Goal: Contribute content: Contribute content

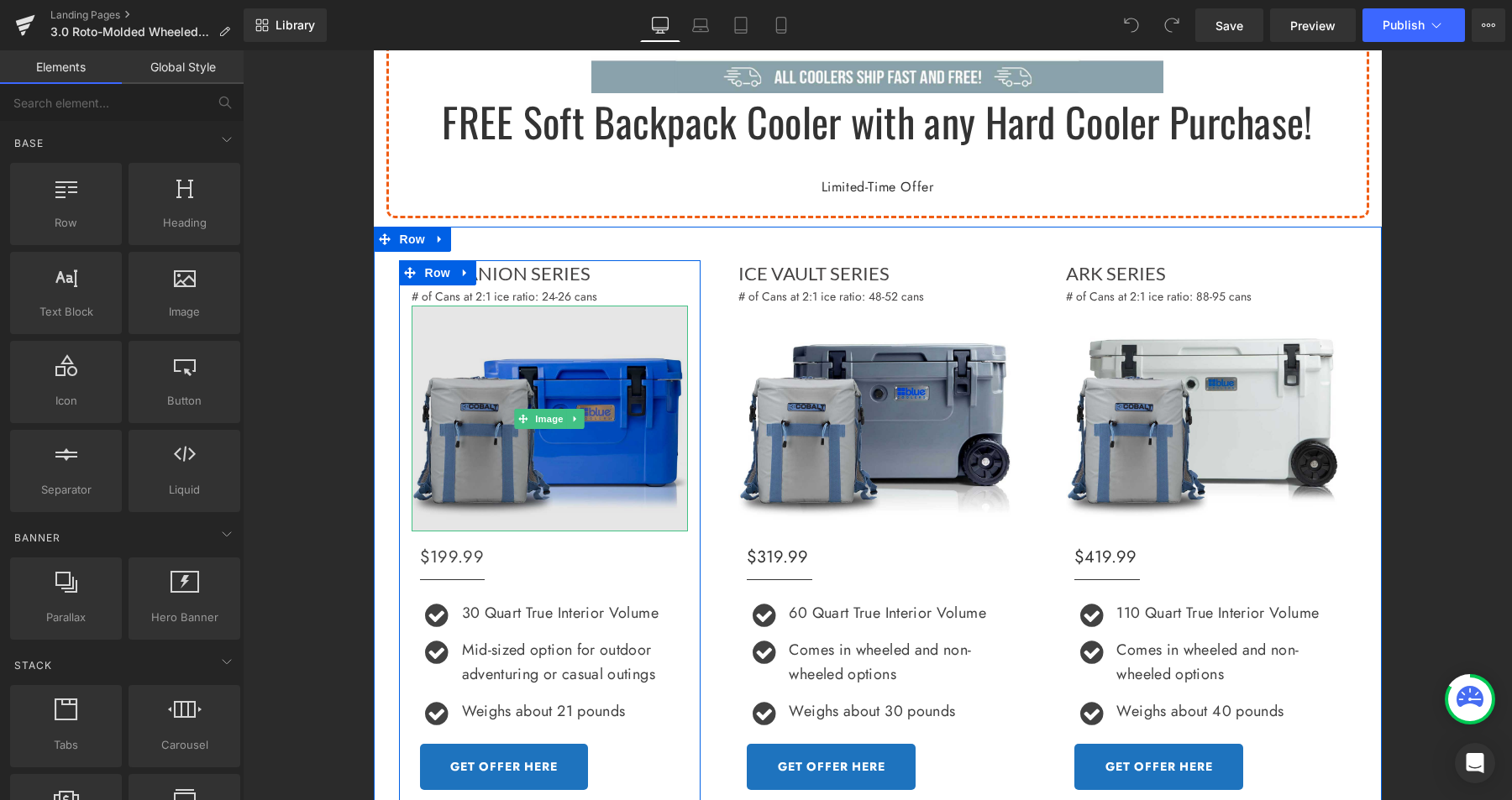
scroll to position [689, 0]
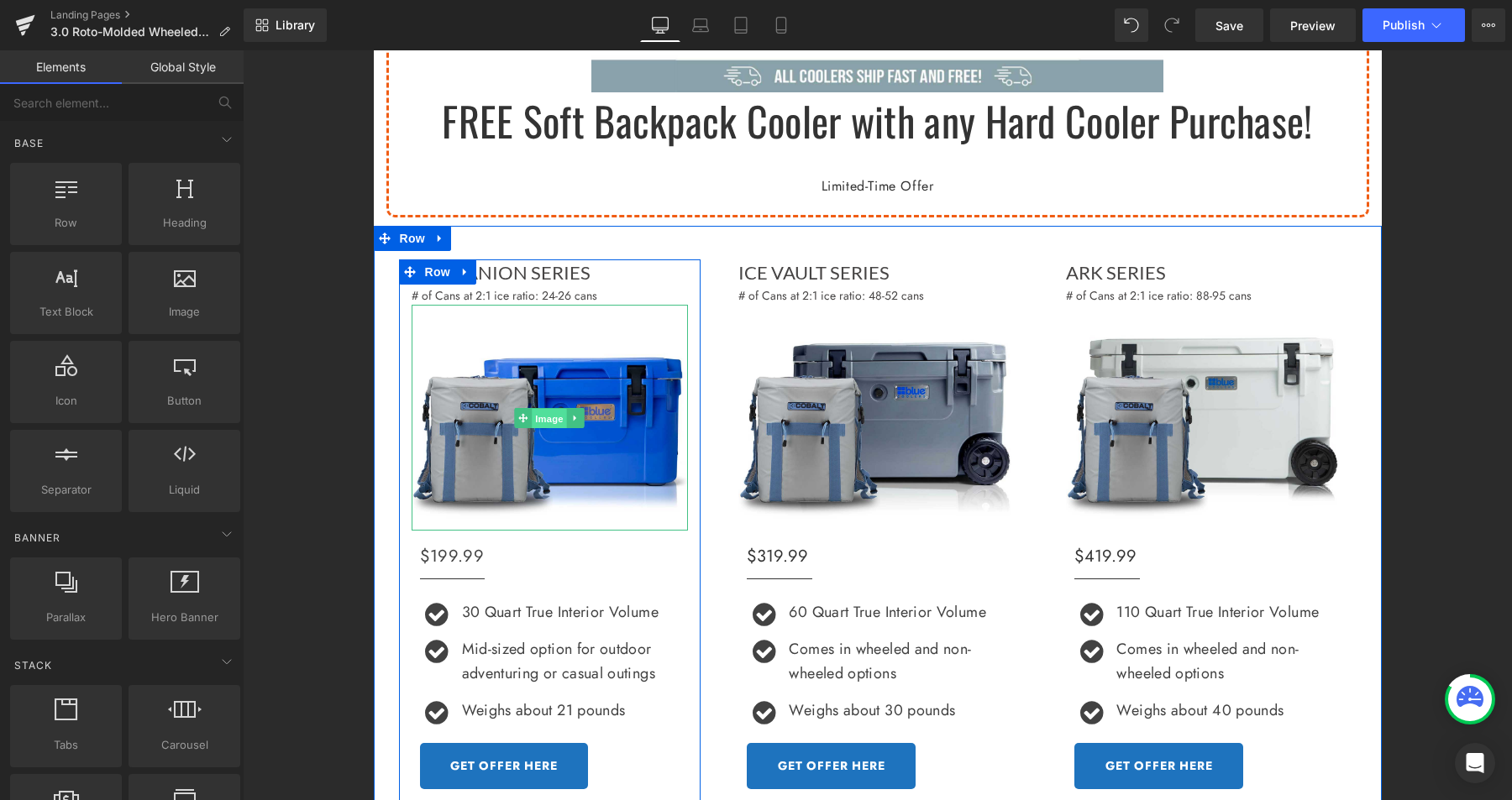
click at [544, 416] on span "Image" at bounding box center [550, 419] width 35 height 20
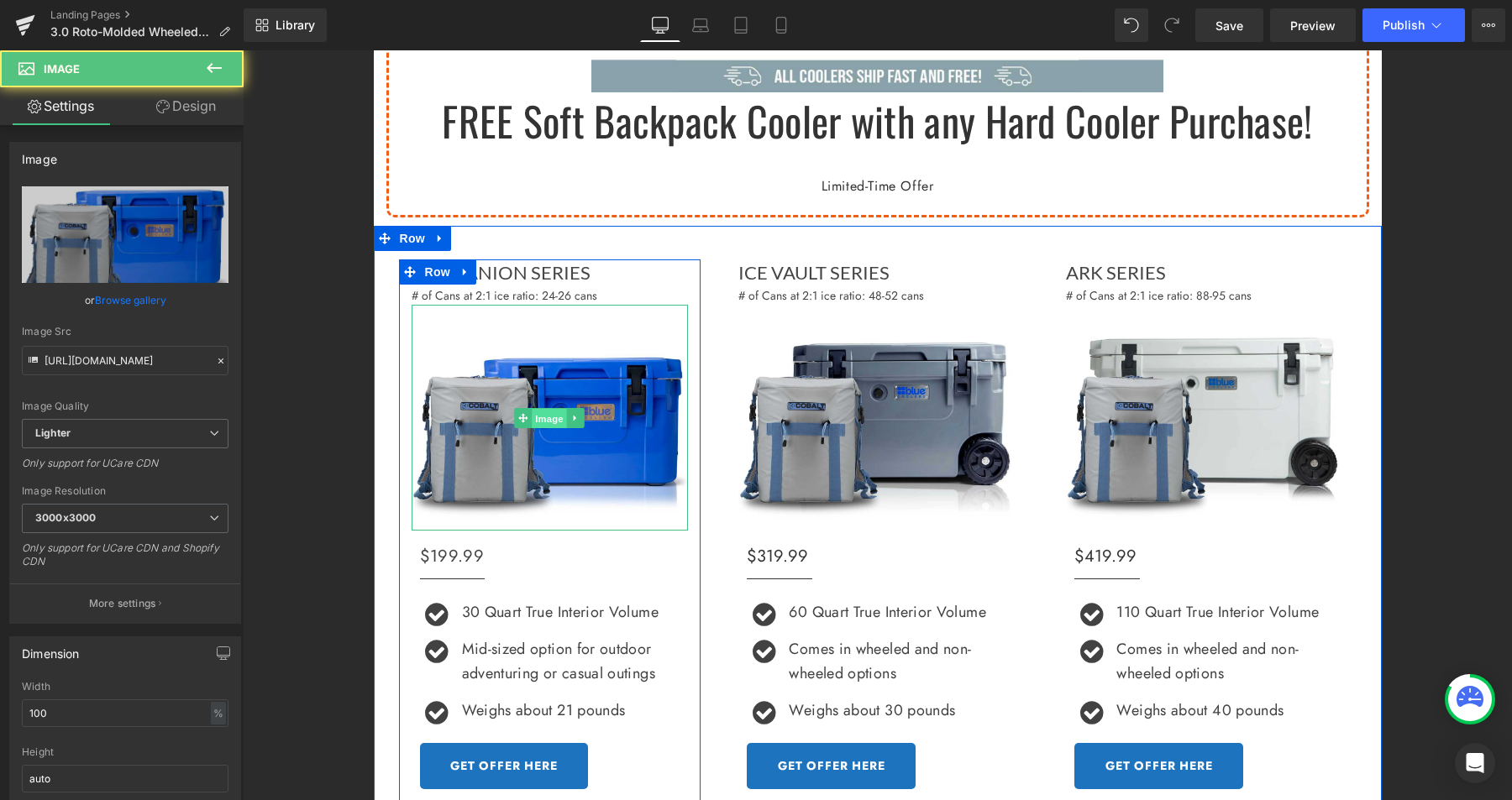
click at [544, 416] on link "Image" at bounding box center [541, 418] width 52 height 20
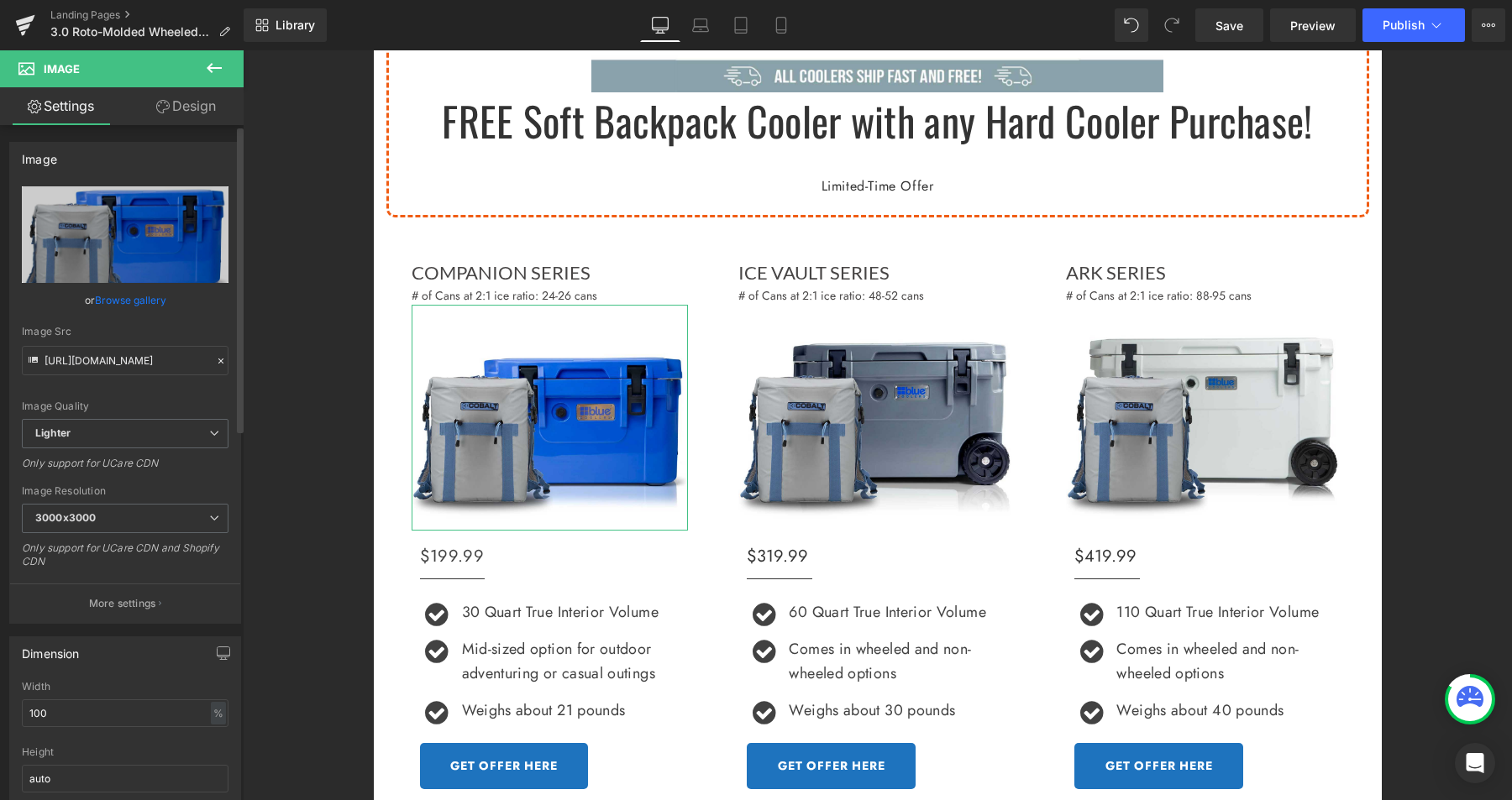
click at [127, 299] on link "Browse gallery" at bounding box center [130, 300] width 72 height 30
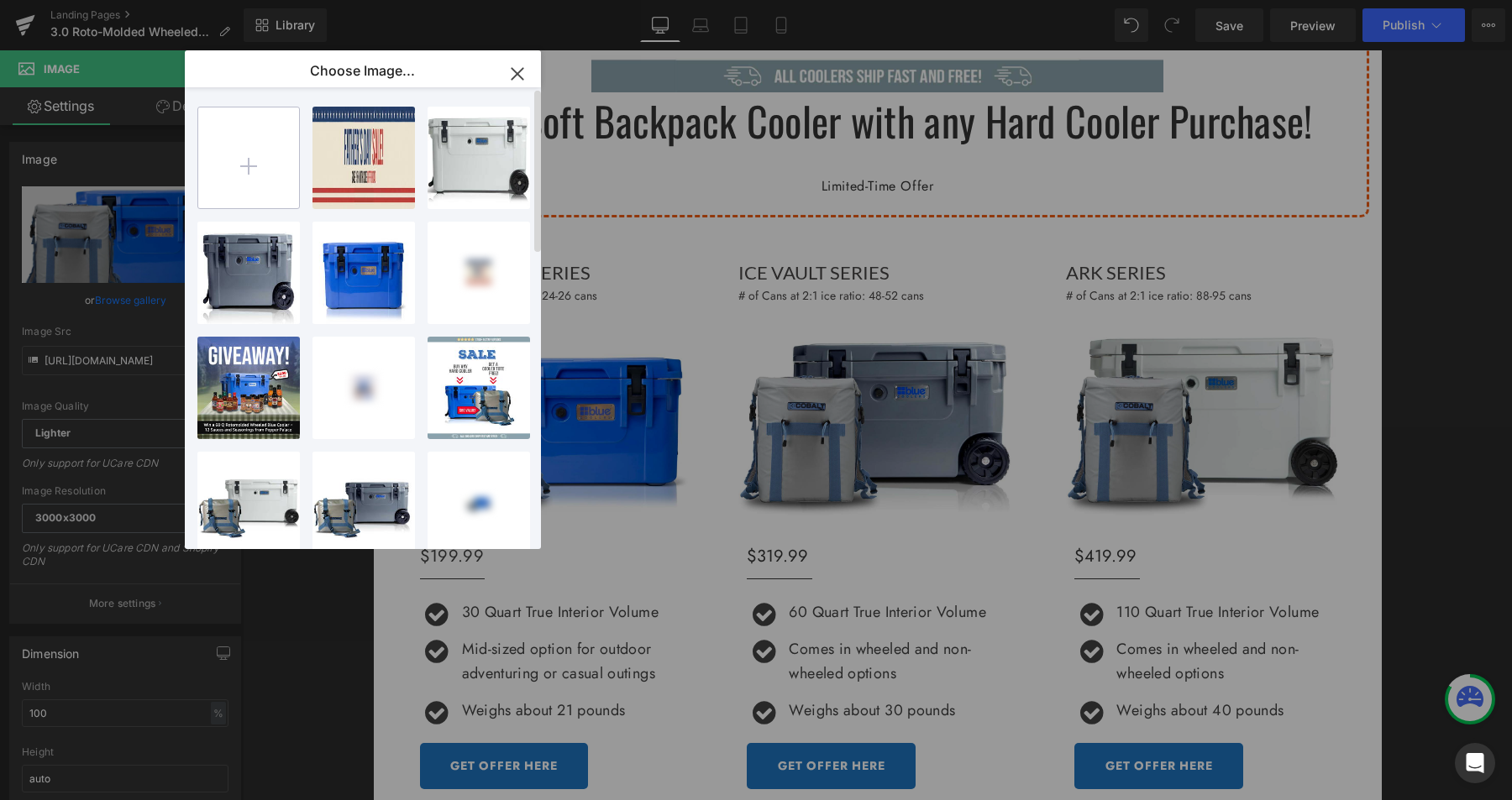
click at [277, 150] on input "file" at bounding box center [248, 158] width 100 height 100
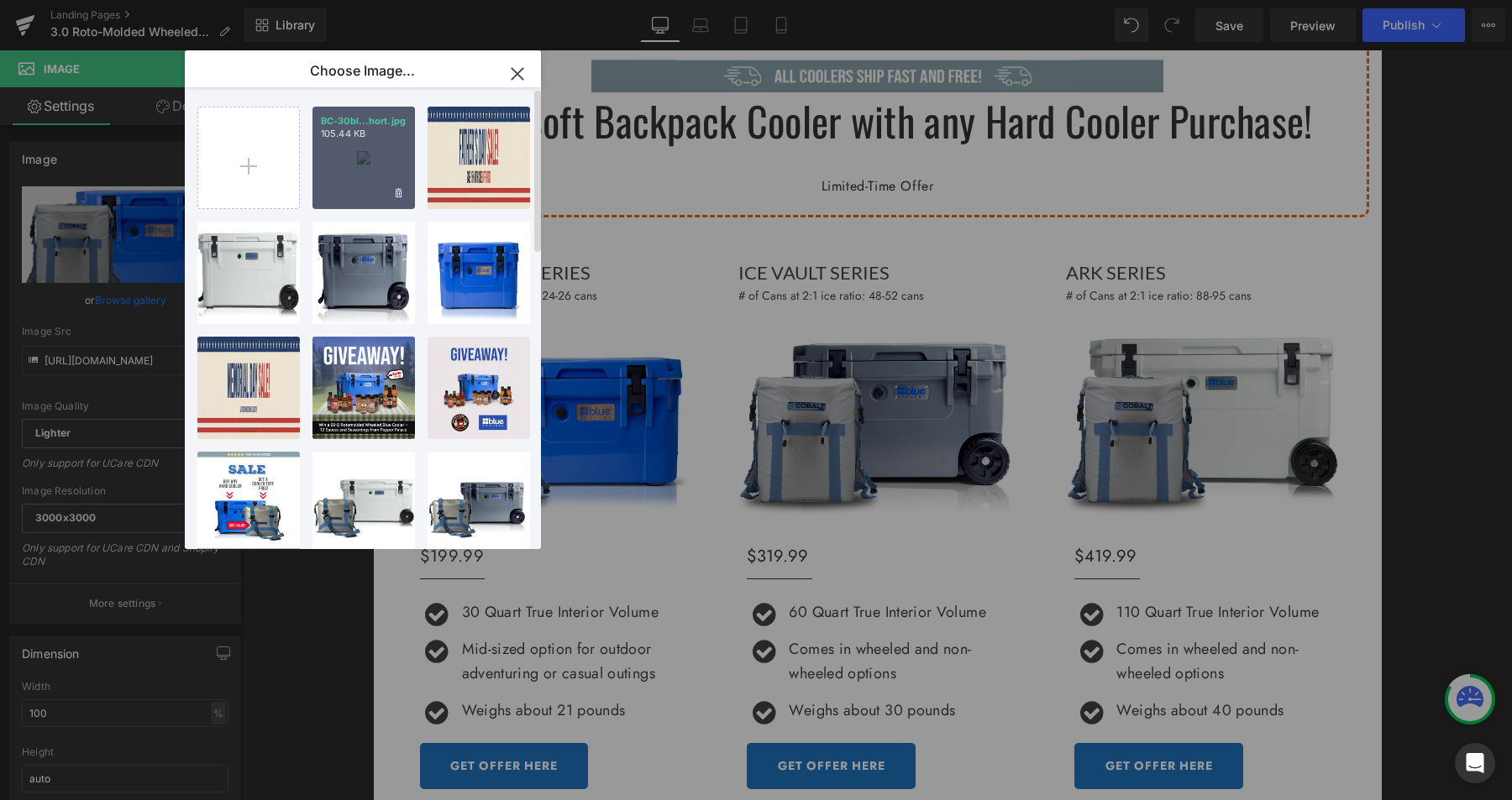
drag, startPoint x: 383, startPoint y: 188, endPoint x: 139, endPoint y: 137, distance: 249.3
click at [383, 188] on div "BC-30bl...hort.jpg 105.44 KB" at bounding box center [363, 158] width 102 height 102
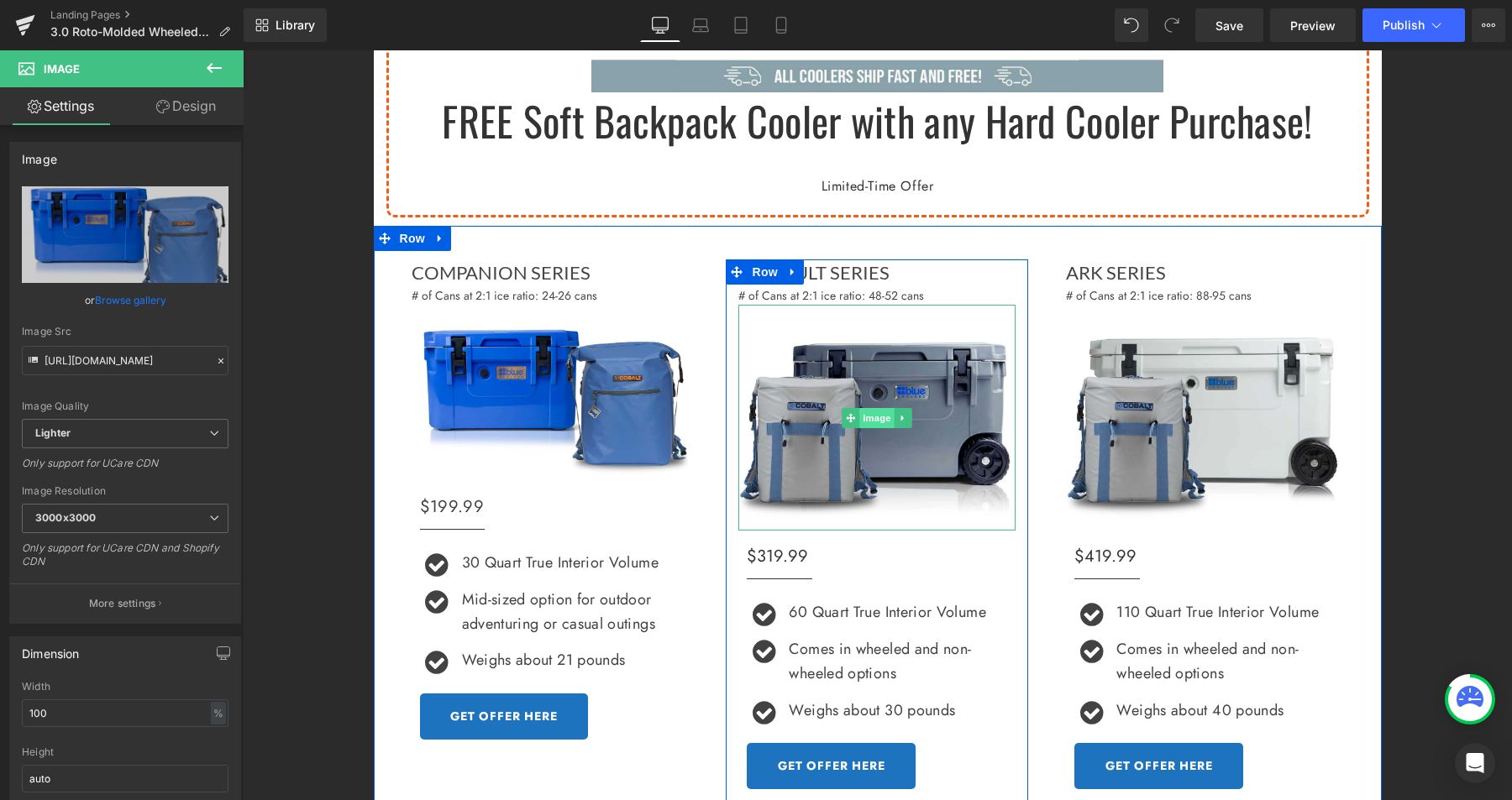
click at [862, 413] on div "Image" at bounding box center [876, 417] width 277 height 226
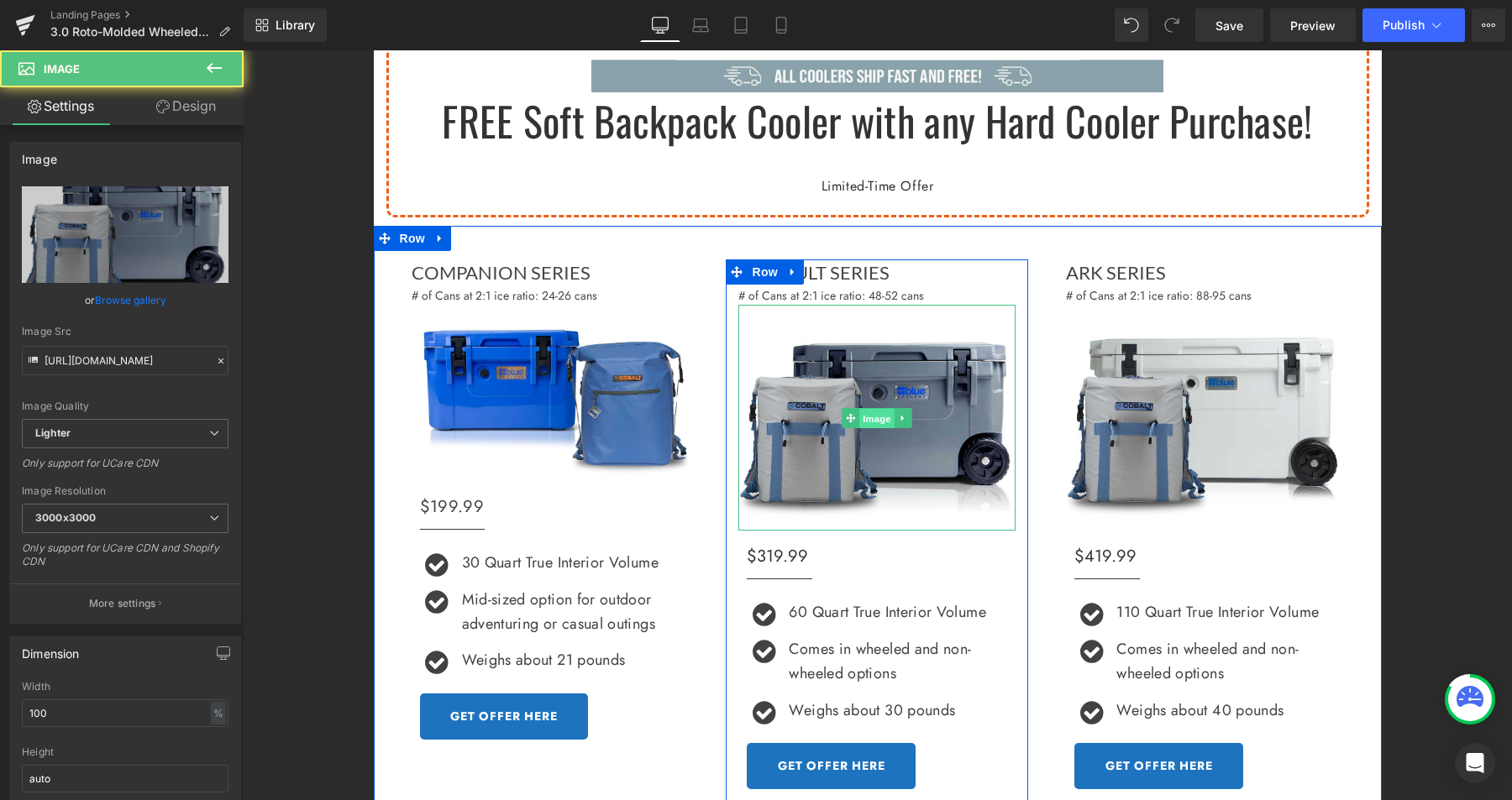
click at [862, 413] on div "Image" at bounding box center [876, 417] width 277 height 226
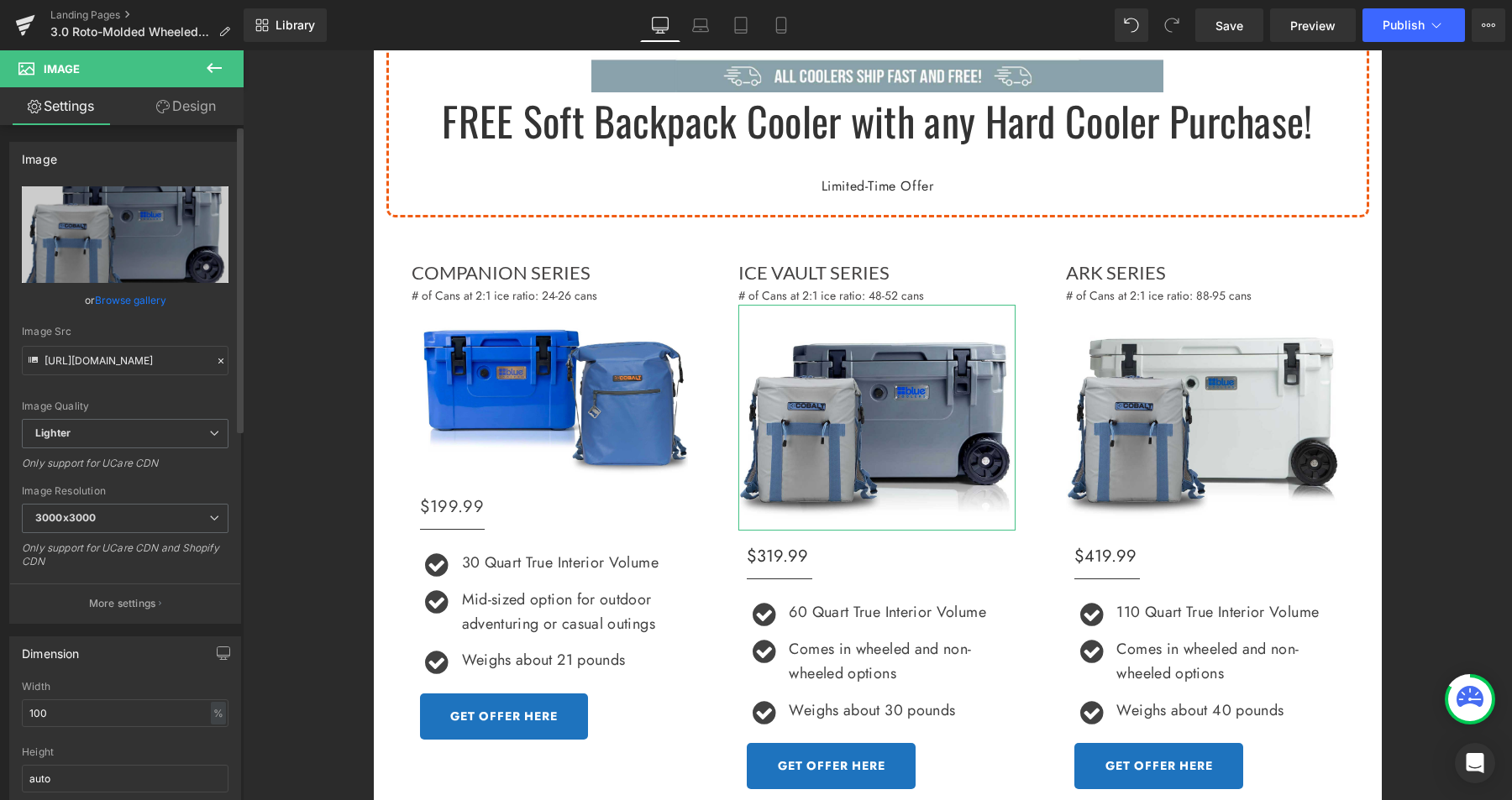
click at [129, 301] on link "Browse gallery" at bounding box center [130, 300] width 72 height 30
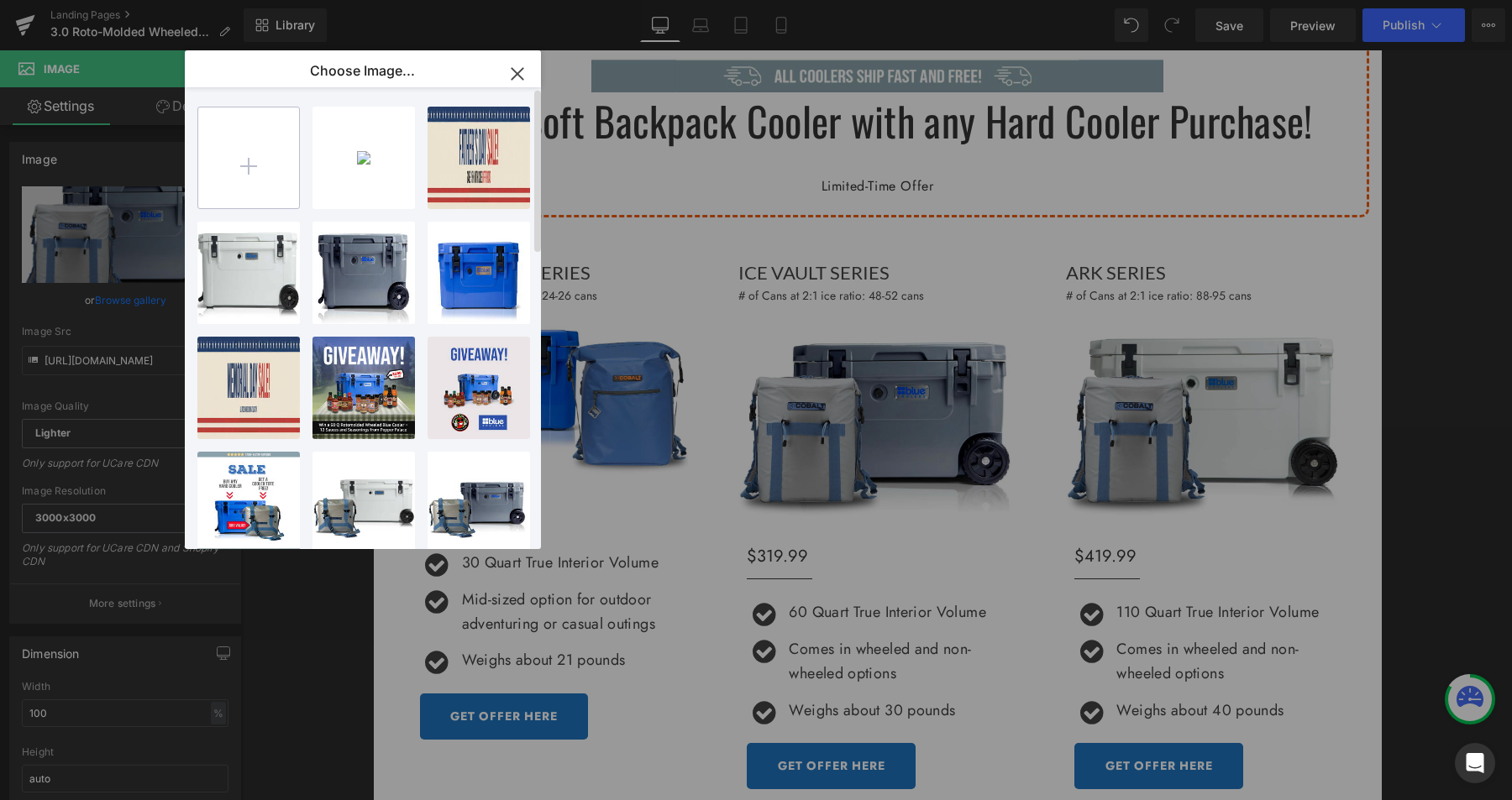
click at [258, 173] on input "file" at bounding box center [248, 158] width 100 height 100
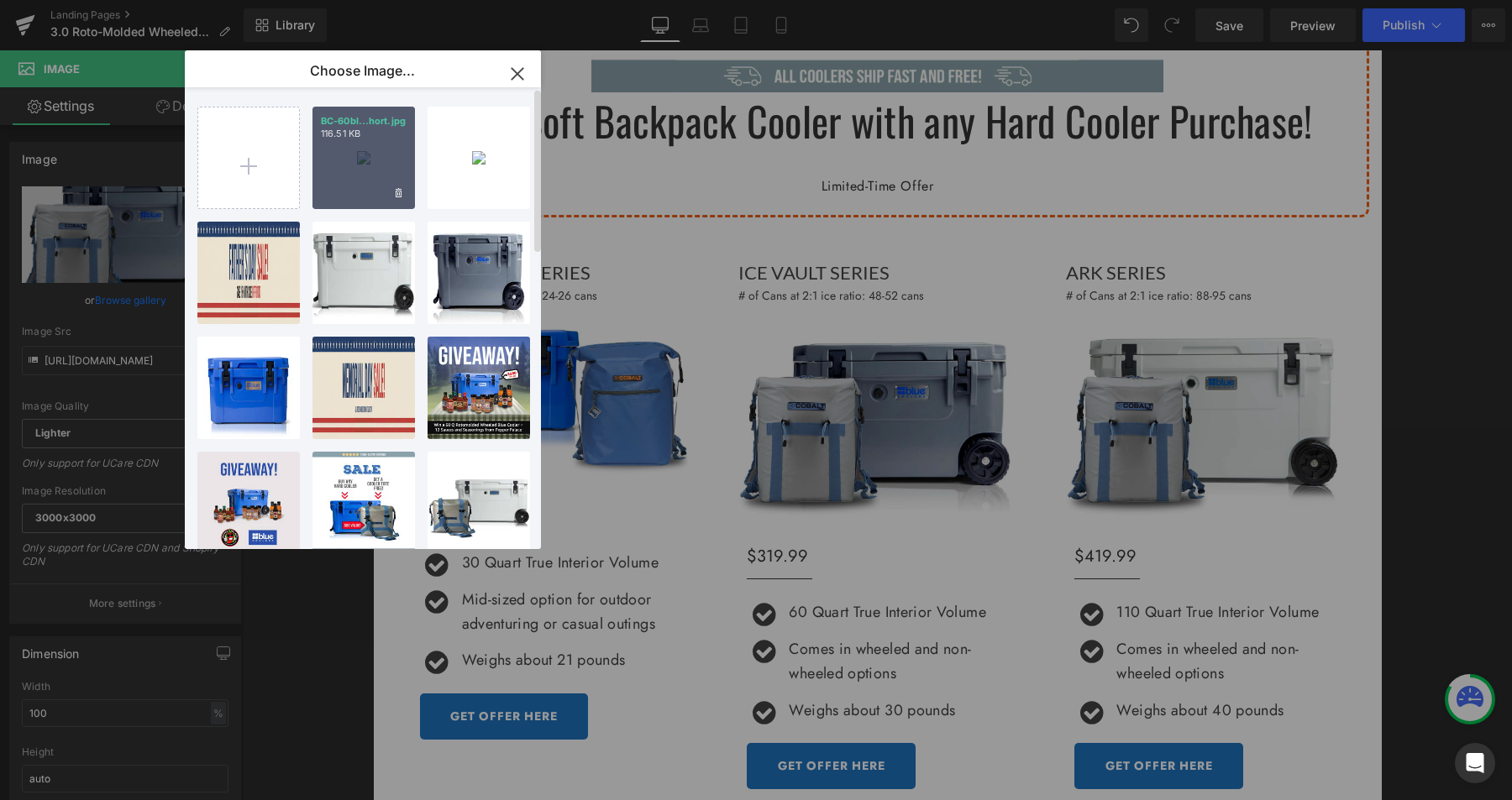
click at [390, 180] on div "BC-60bl...hort.jpg 116.51 KB" at bounding box center [363, 158] width 102 height 102
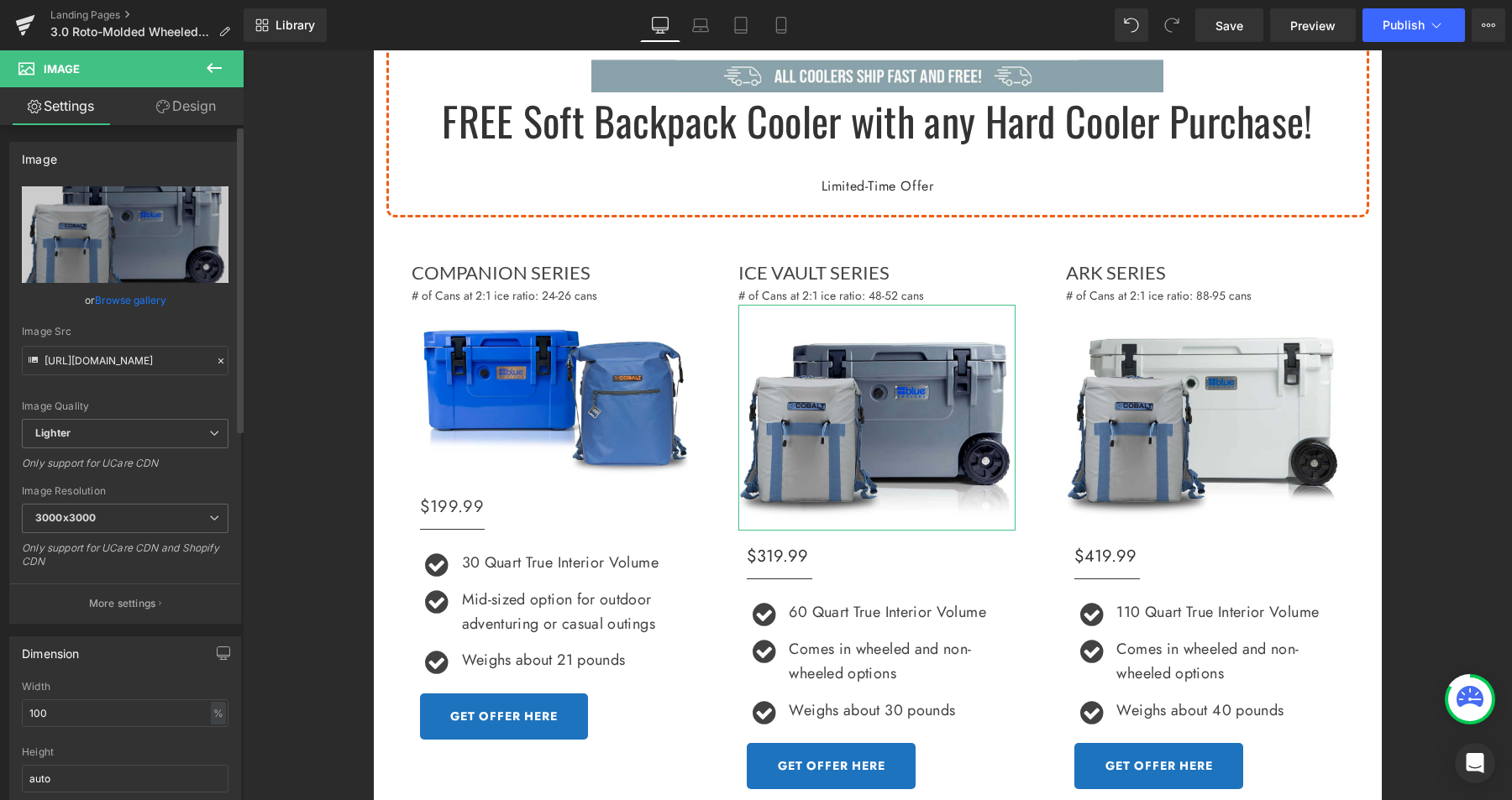
click at [152, 302] on link "Browse gallery" at bounding box center [130, 300] width 72 height 30
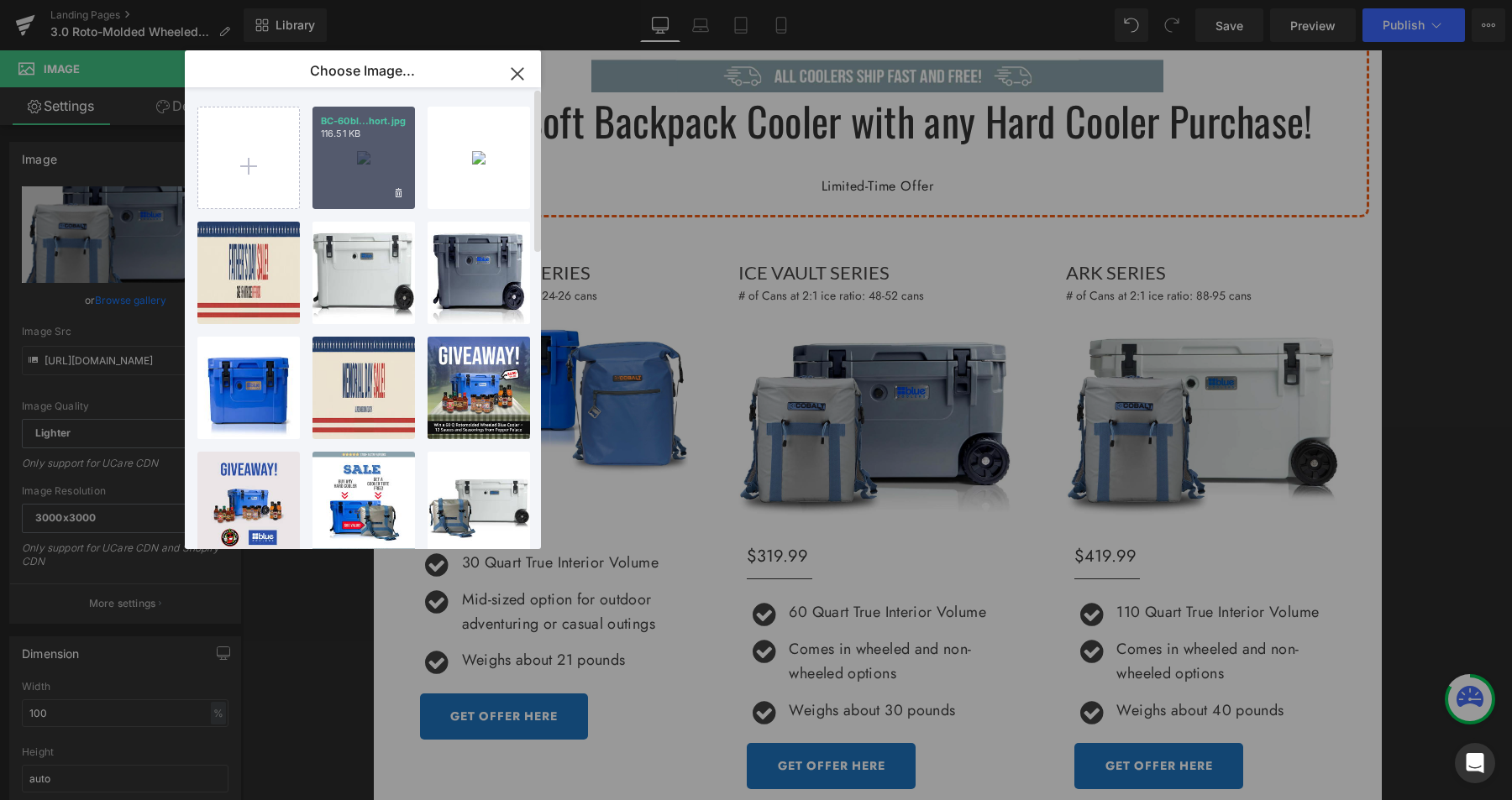
click at [371, 162] on div "BC-60bl...hort.jpg 116.51 KB" at bounding box center [363, 158] width 102 height 102
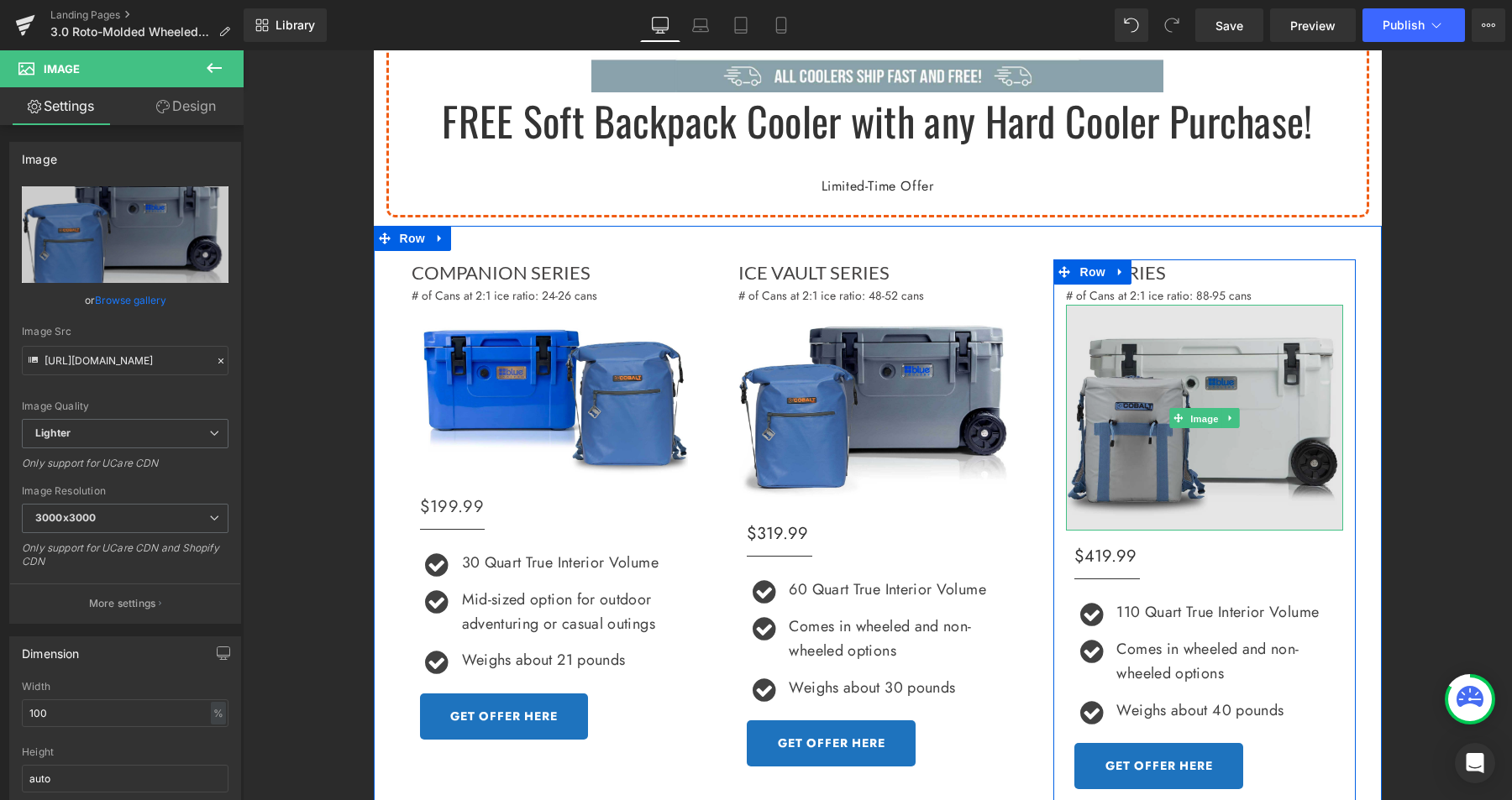
click at [1197, 415] on link "Image" at bounding box center [1196, 418] width 52 height 20
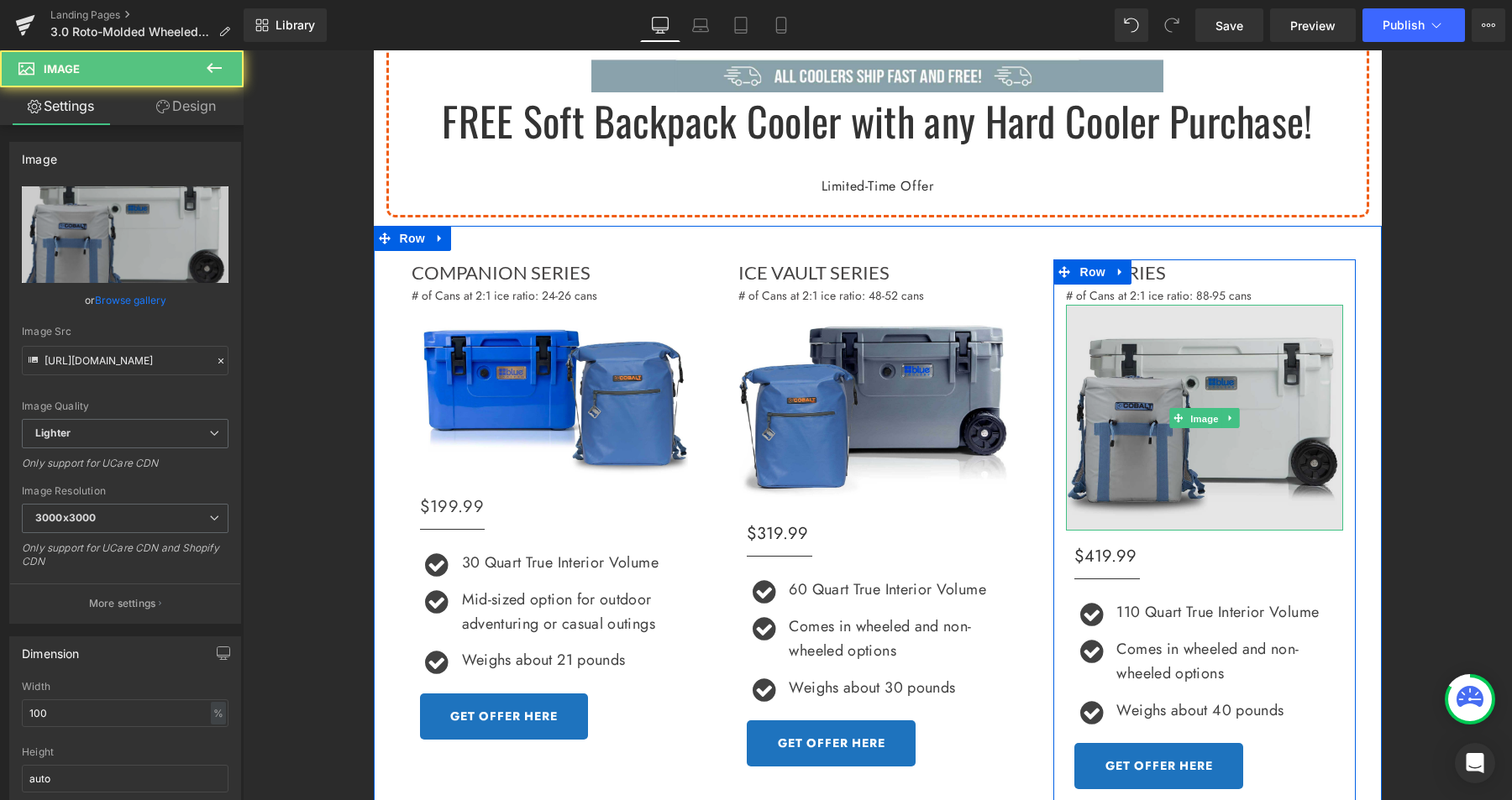
click at [1197, 415] on link "Image" at bounding box center [1196, 418] width 52 height 20
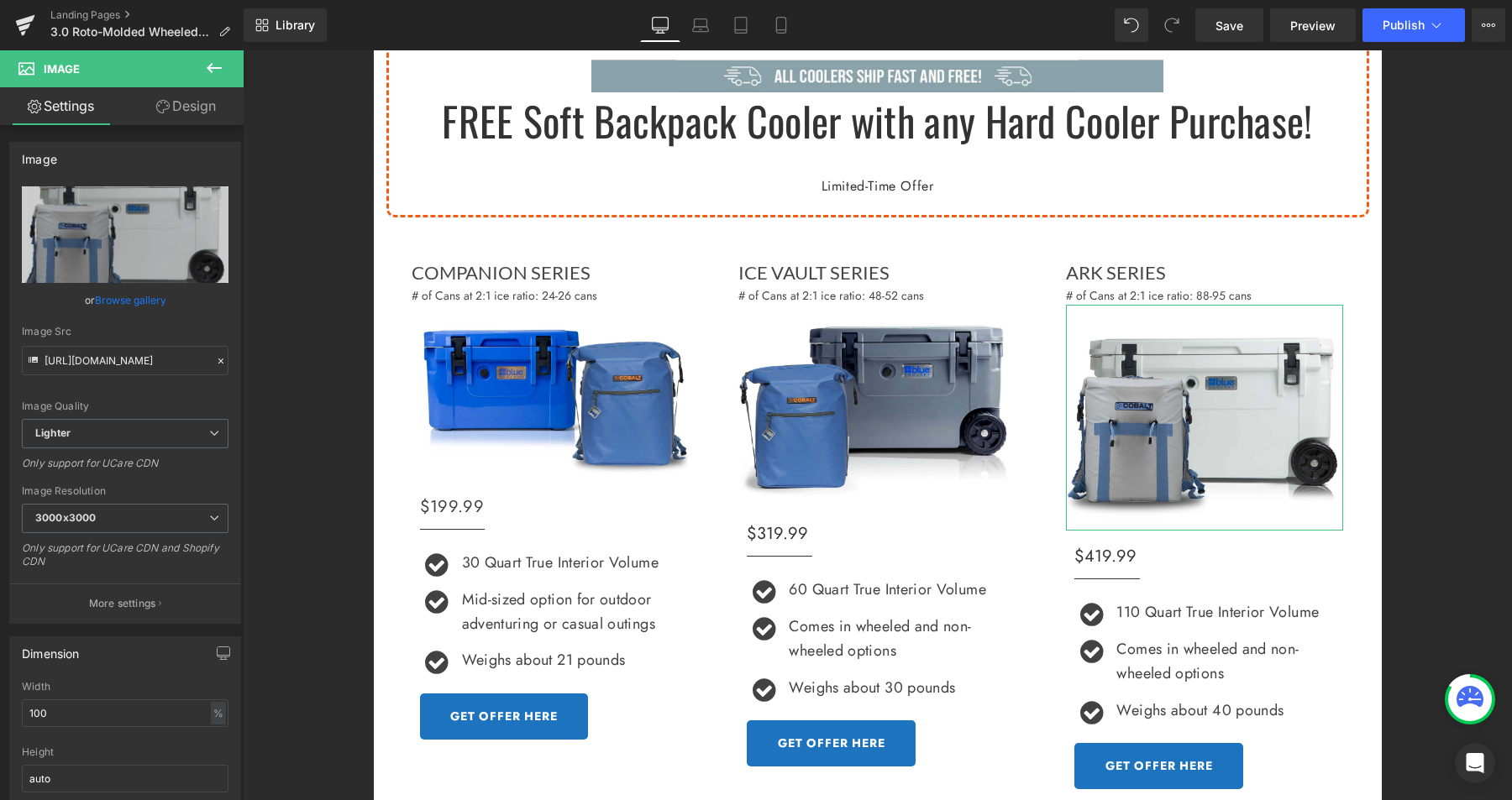
click at [136, 302] on link "Browse gallery" at bounding box center [130, 300] width 72 height 30
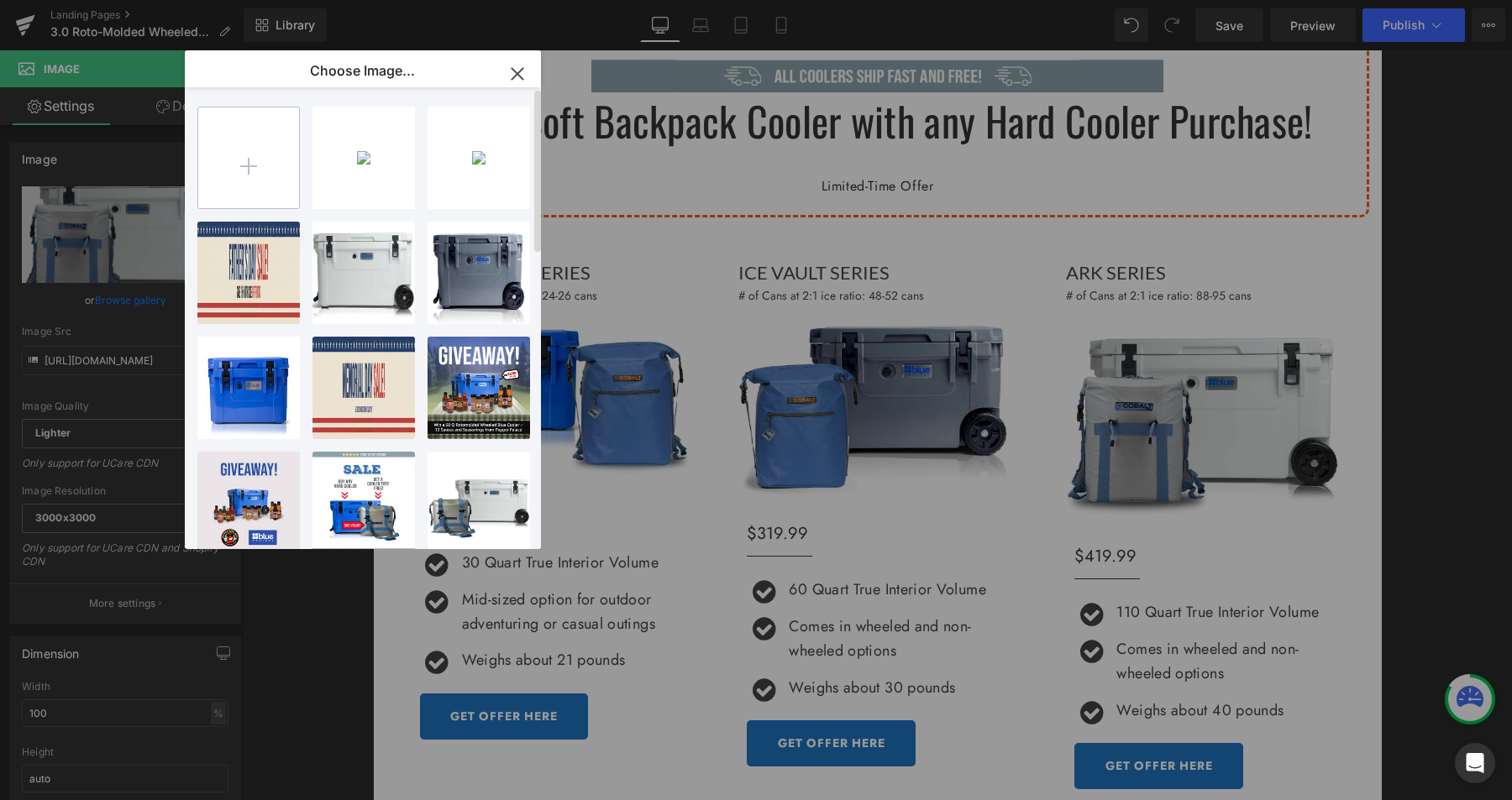
click at [243, 157] on input "file" at bounding box center [248, 158] width 100 height 100
type input "C:\fakepath\BC-110whitewhl-backpackshort.jpg"
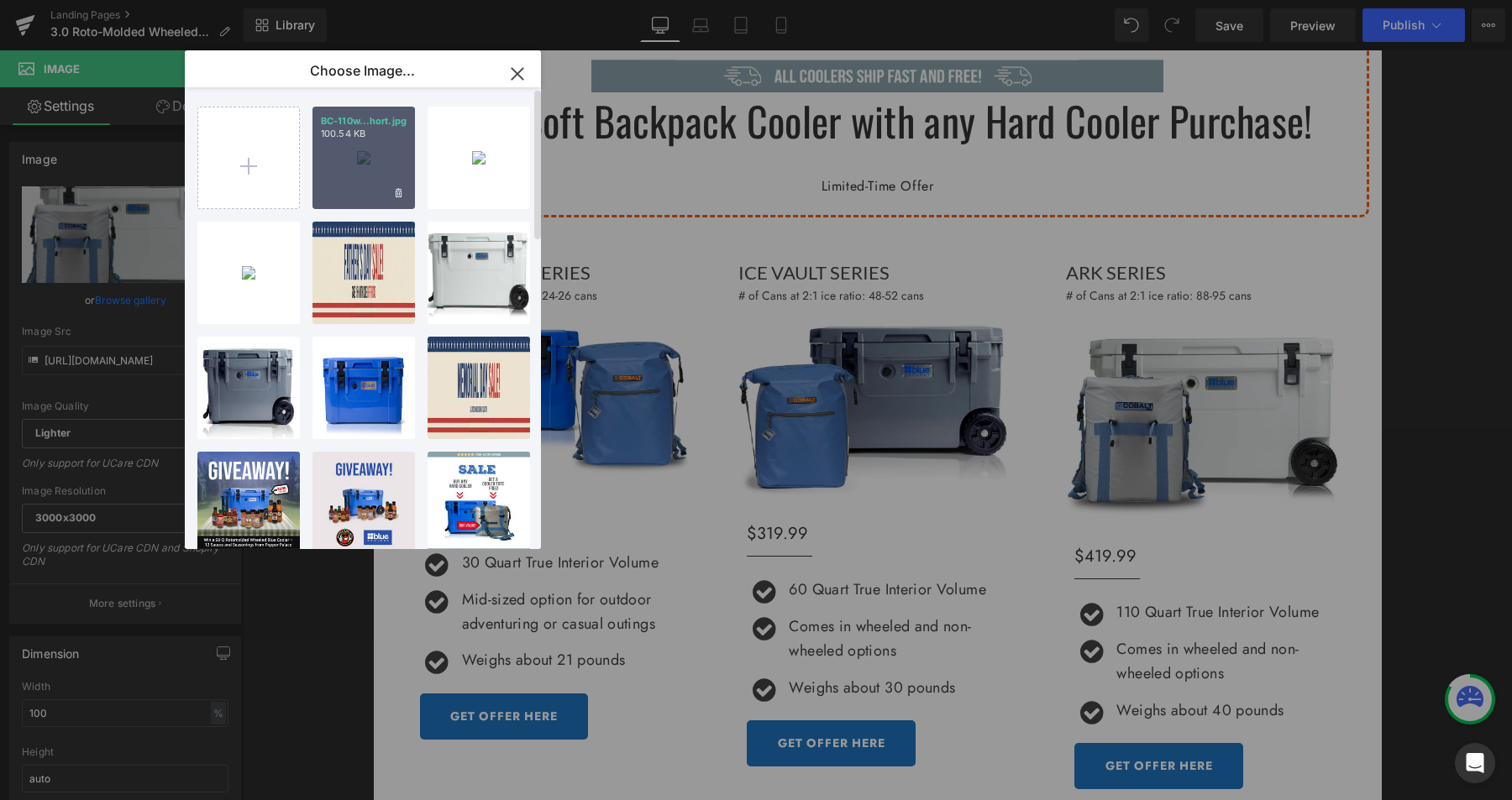
click at [388, 170] on div "BC-110w...hort.jpg 100.54 KB" at bounding box center [363, 158] width 102 height 102
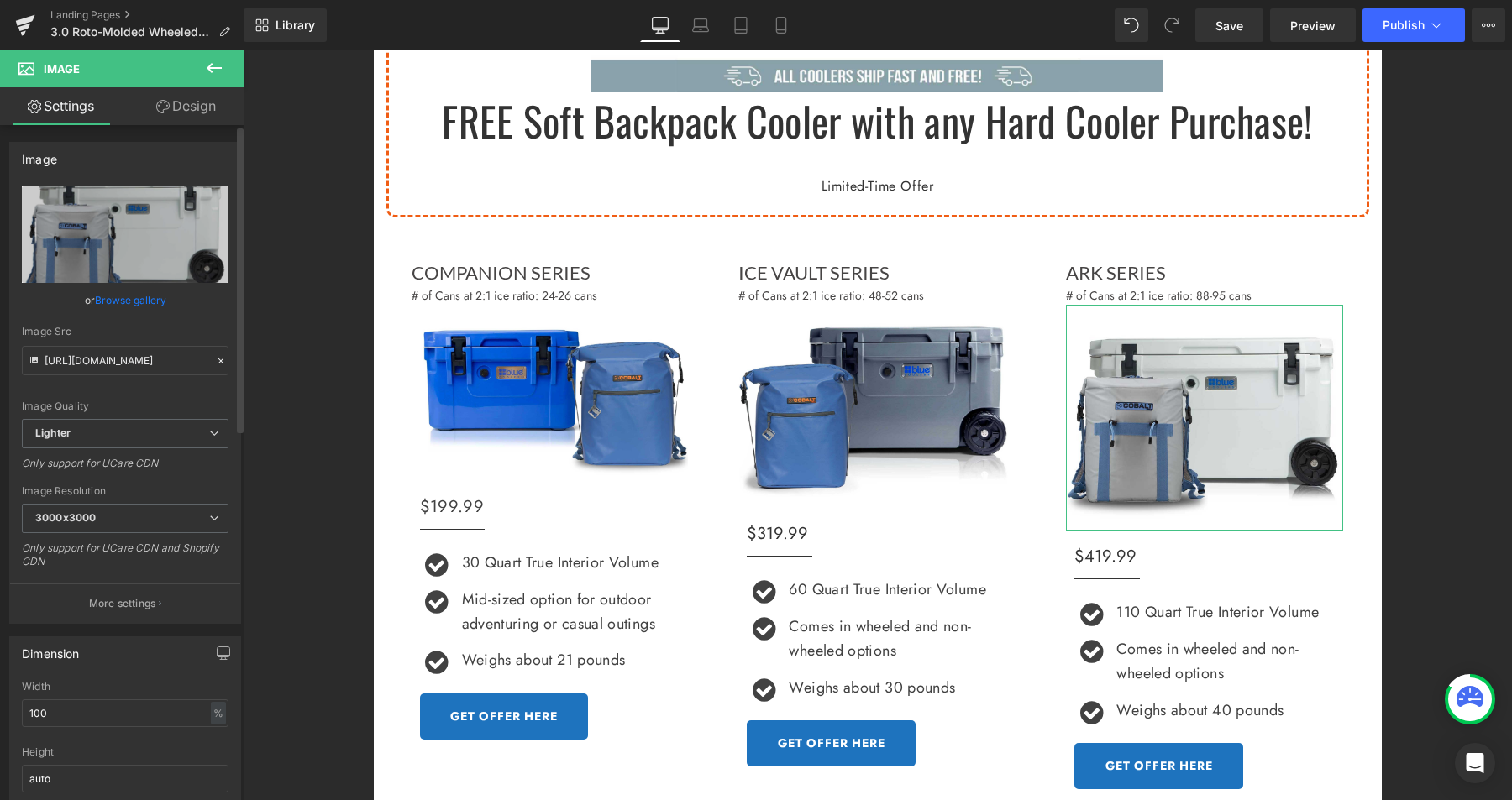
click at [146, 295] on link "Browse gallery" at bounding box center [130, 300] width 72 height 30
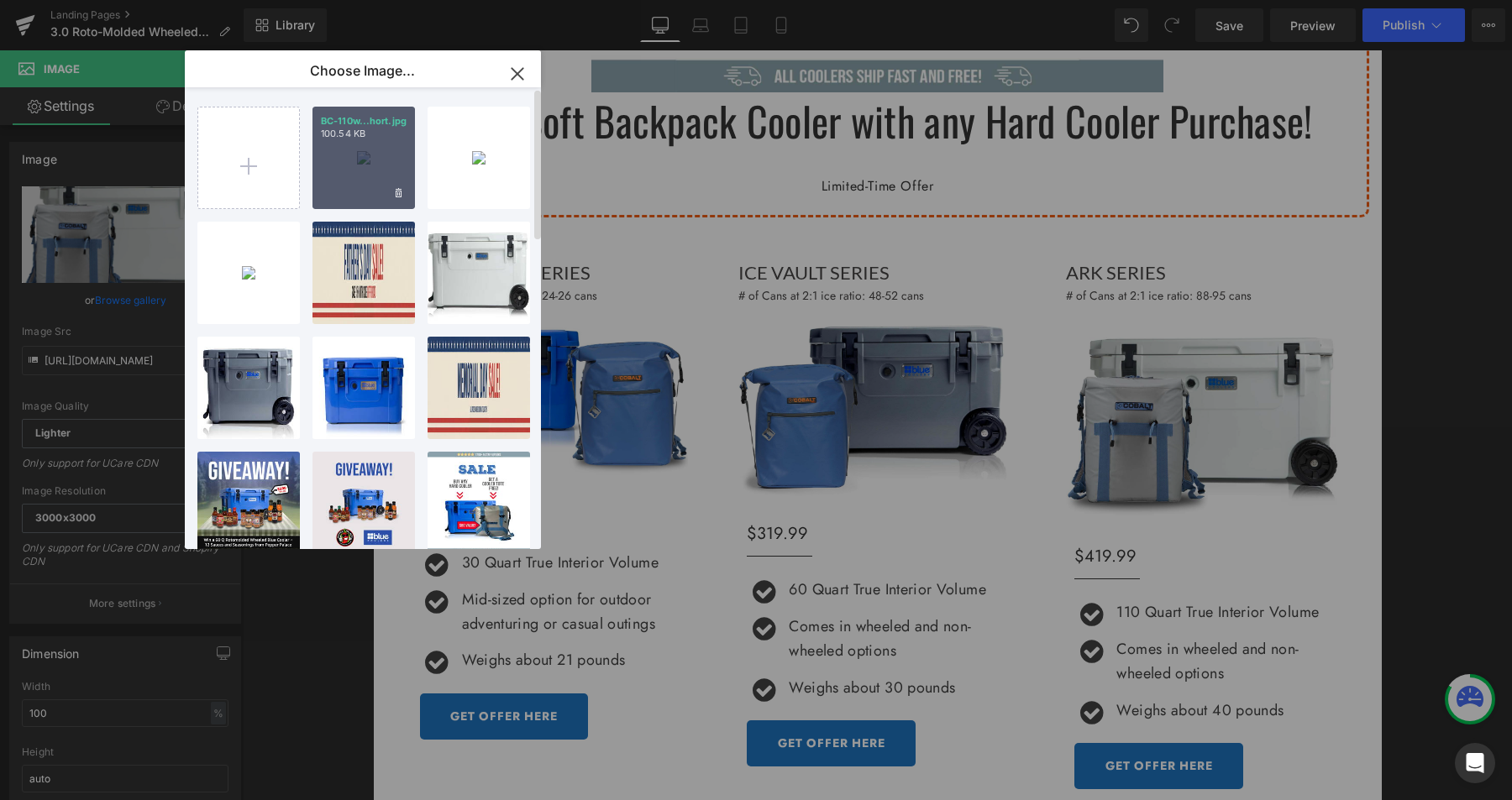
click at [348, 155] on div "BC-110w...hort.jpg 100.54 KB" at bounding box center [363, 158] width 102 height 102
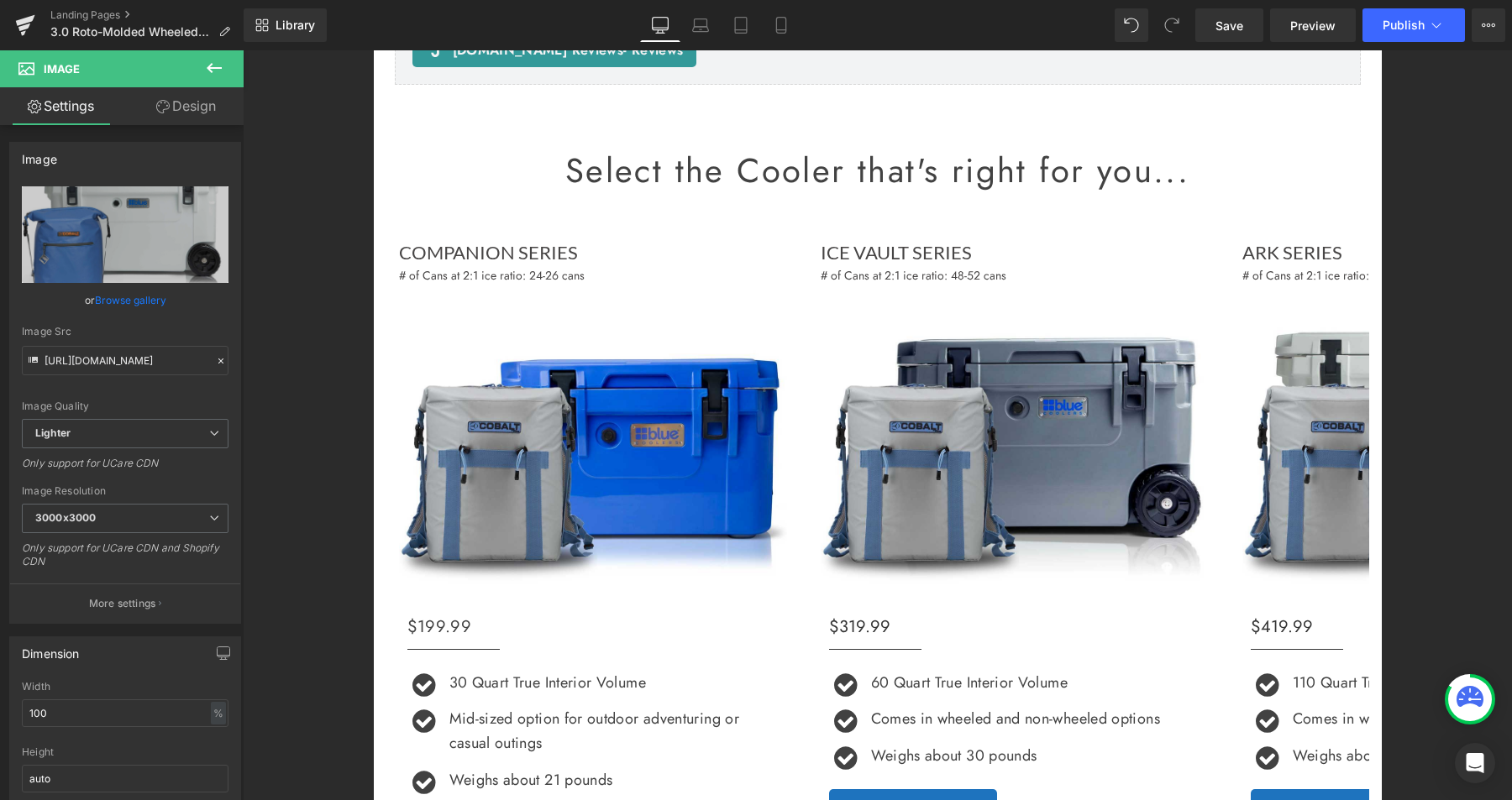
scroll to position [4420, 0]
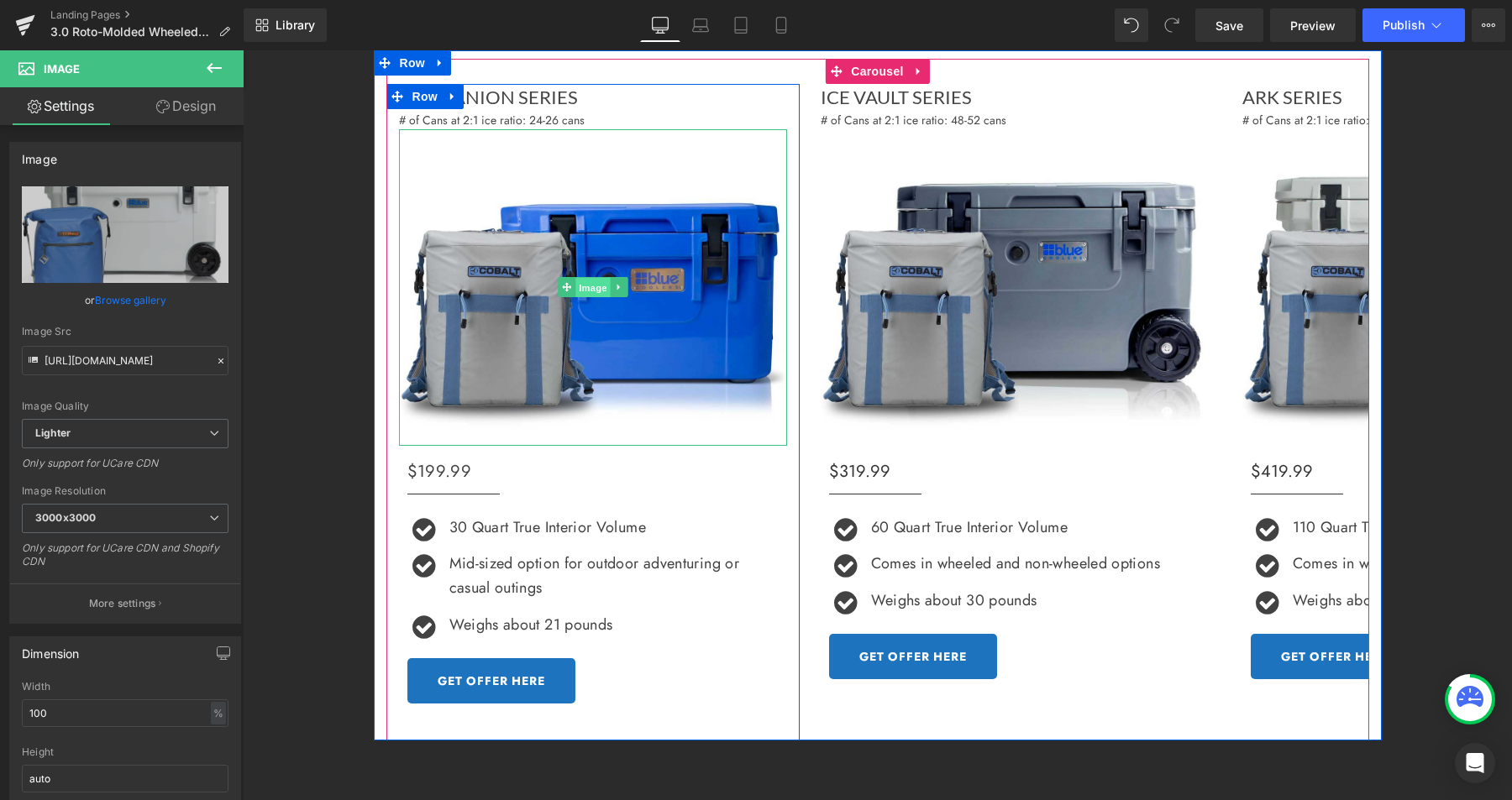
click at [589, 283] on div "Image" at bounding box center [593, 287] width 388 height 316
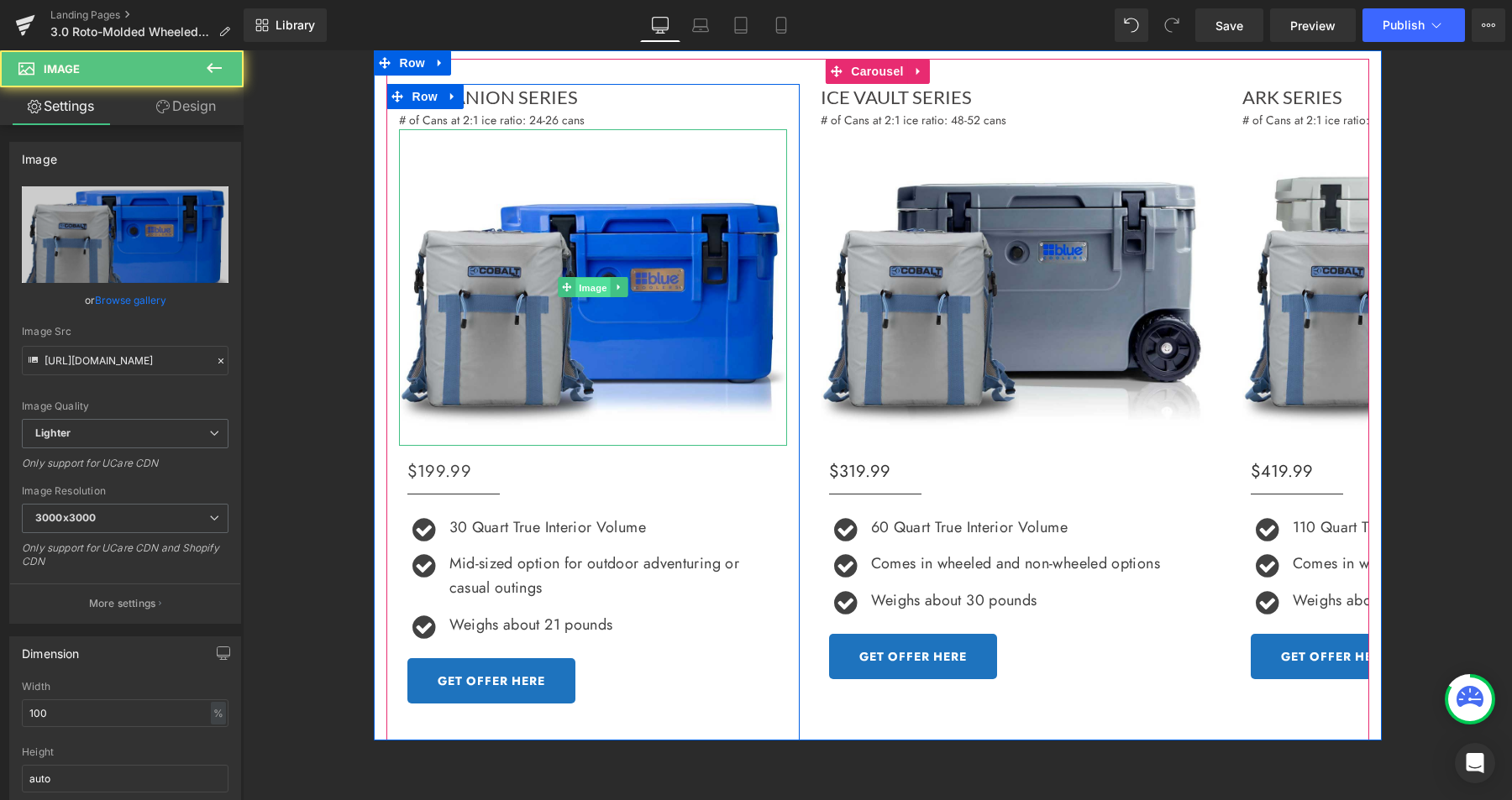
click at [589, 283] on div "Image" at bounding box center [593, 287] width 388 height 316
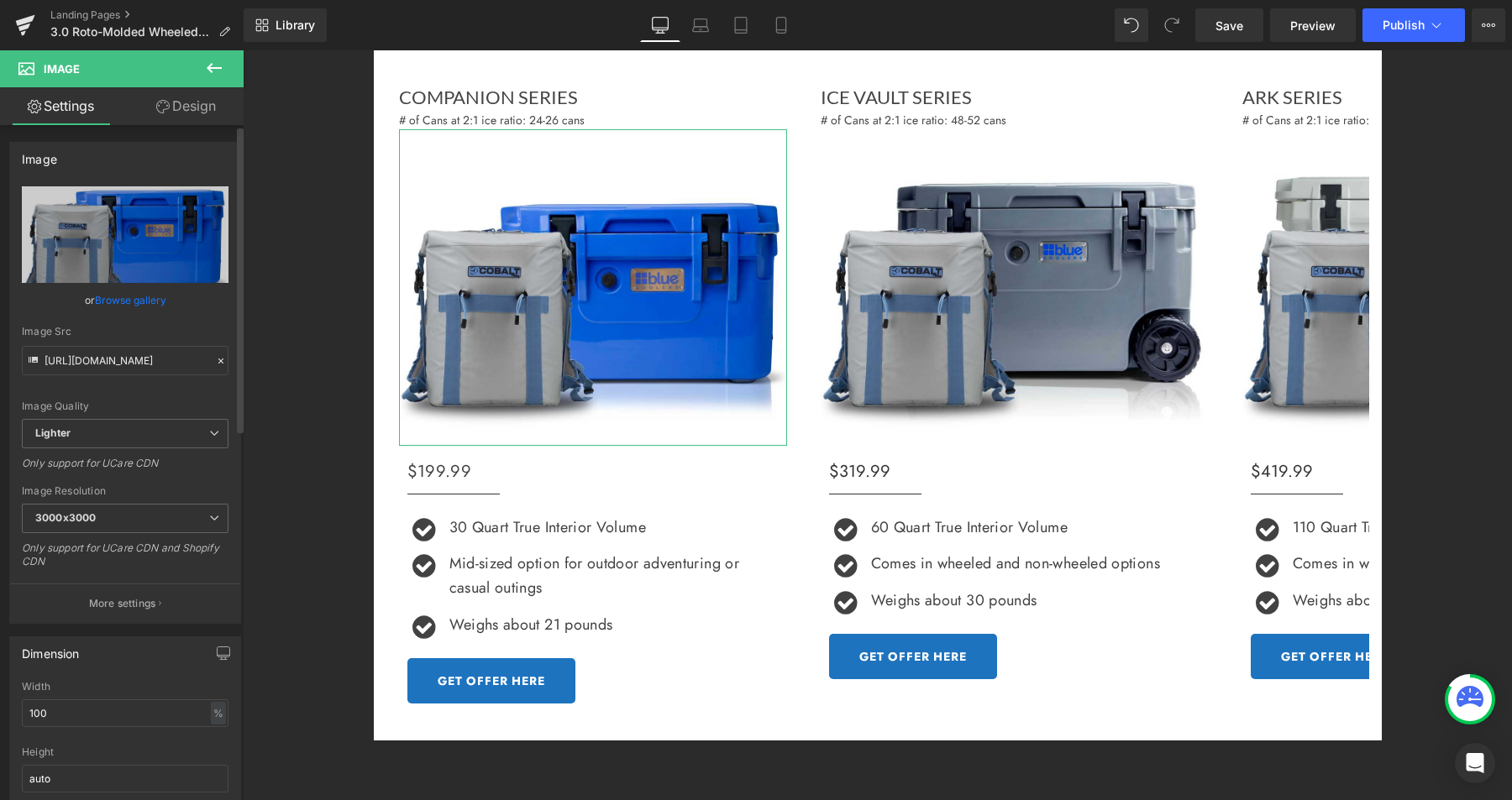
click at [138, 297] on link "Browse gallery" at bounding box center [130, 300] width 72 height 30
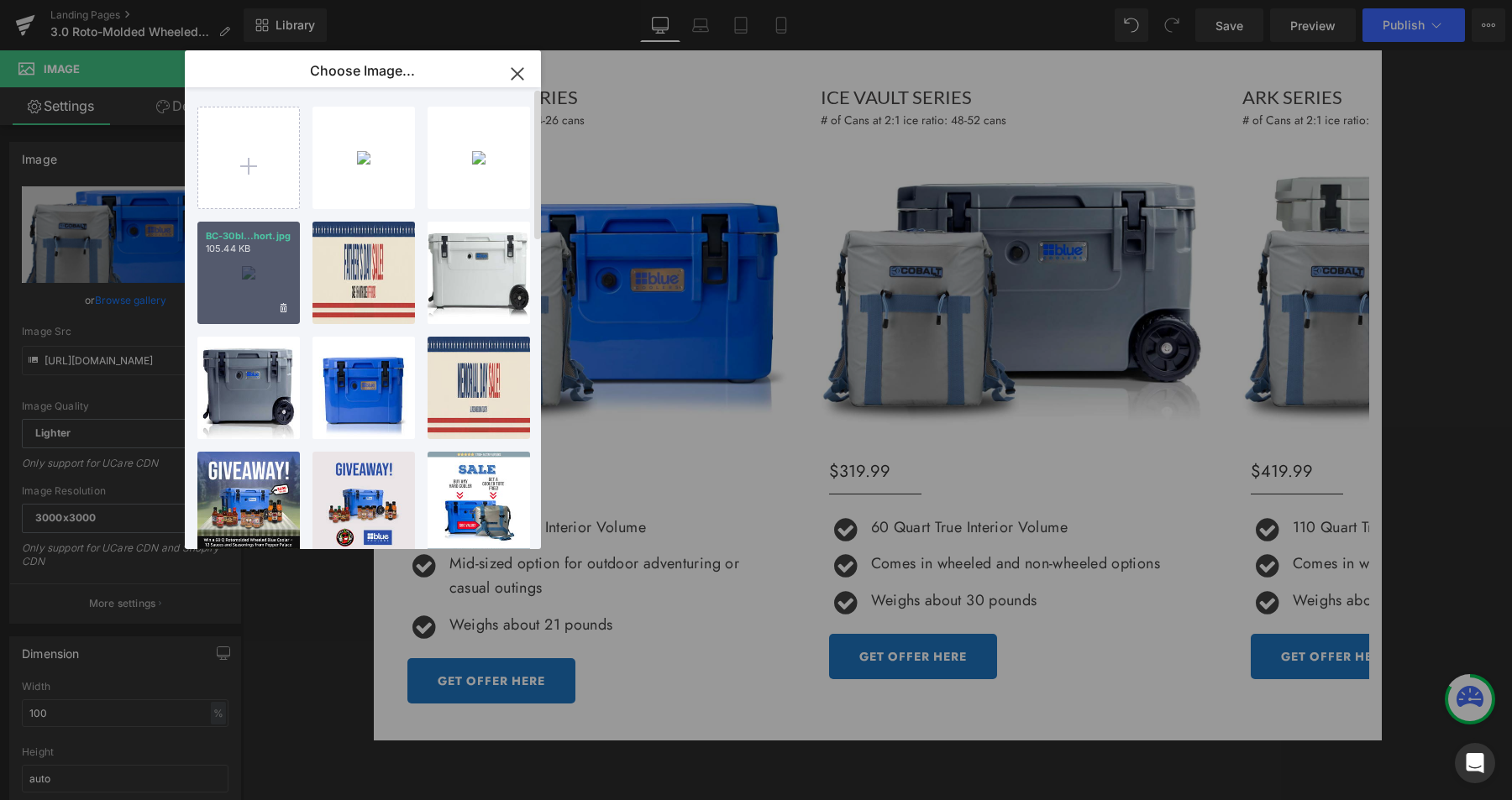
click at [265, 267] on div "BC-30bl...hort.jpg 105.44 KB" at bounding box center [248, 273] width 102 height 102
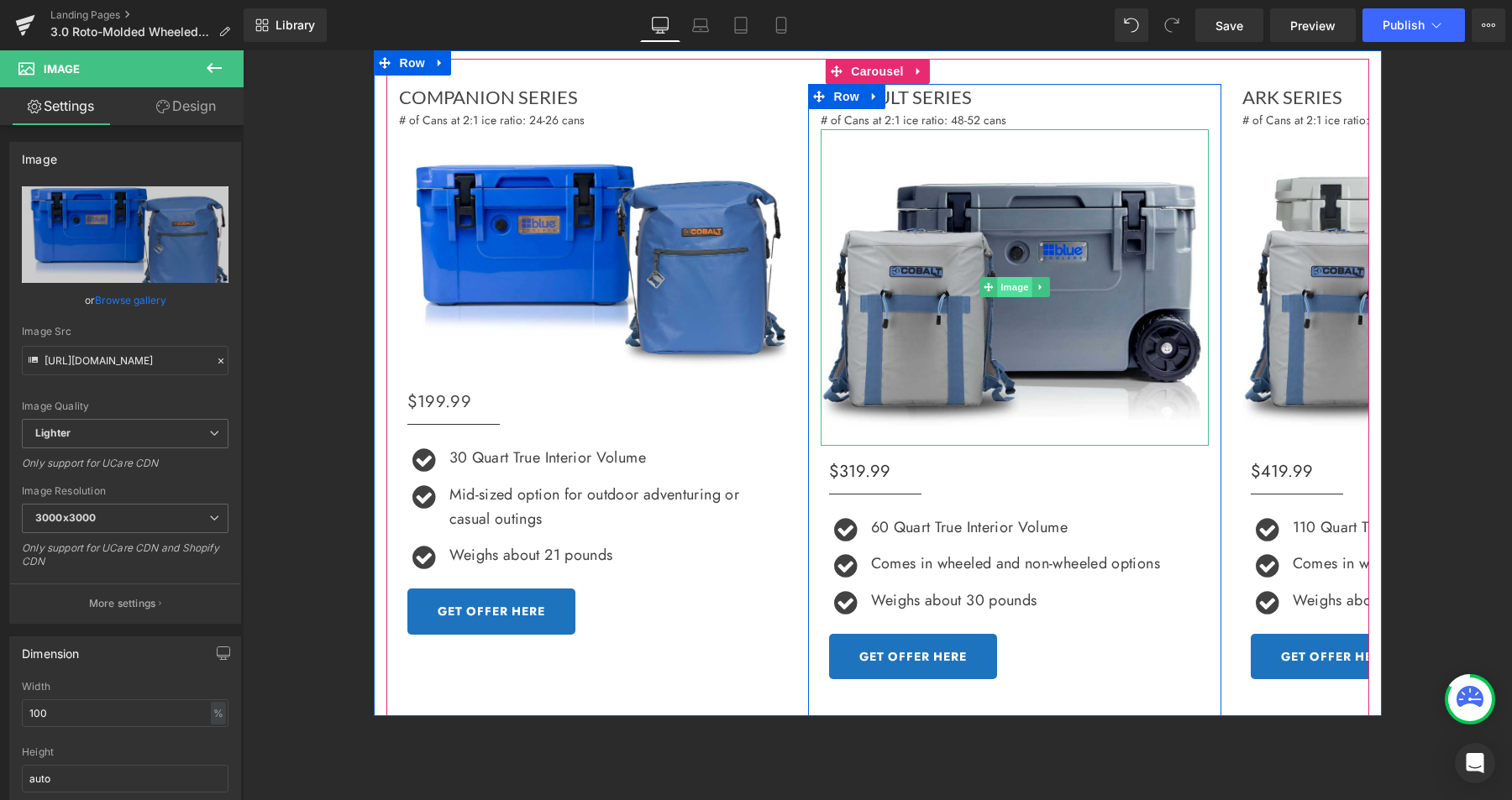
click at [1003, 288] on div "Image" at bounding box center [1015, 287] width 388 height 316
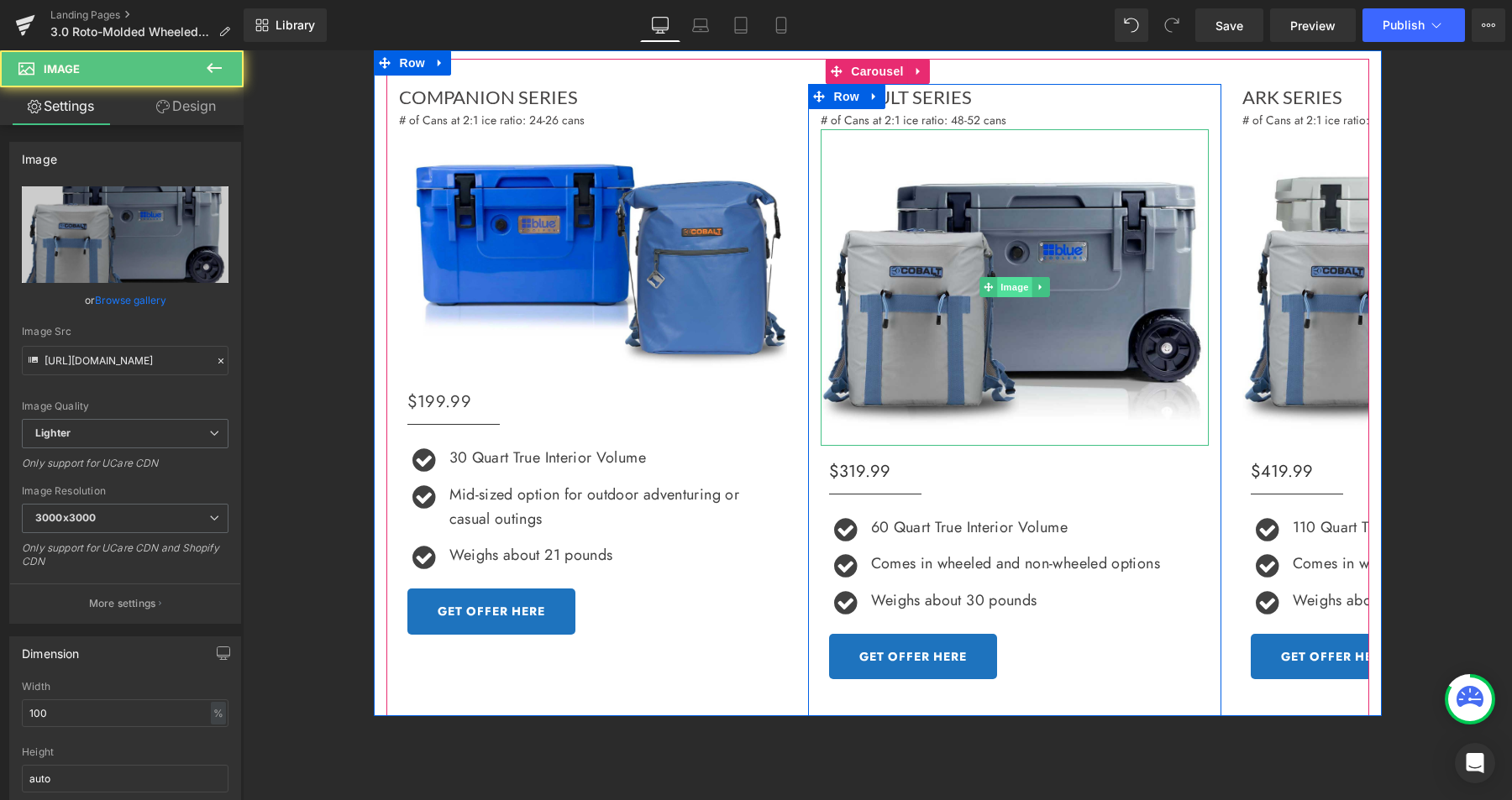
click at [1003, 288] on div "Image" at bounding box center [1015, 287] width 388 height 316
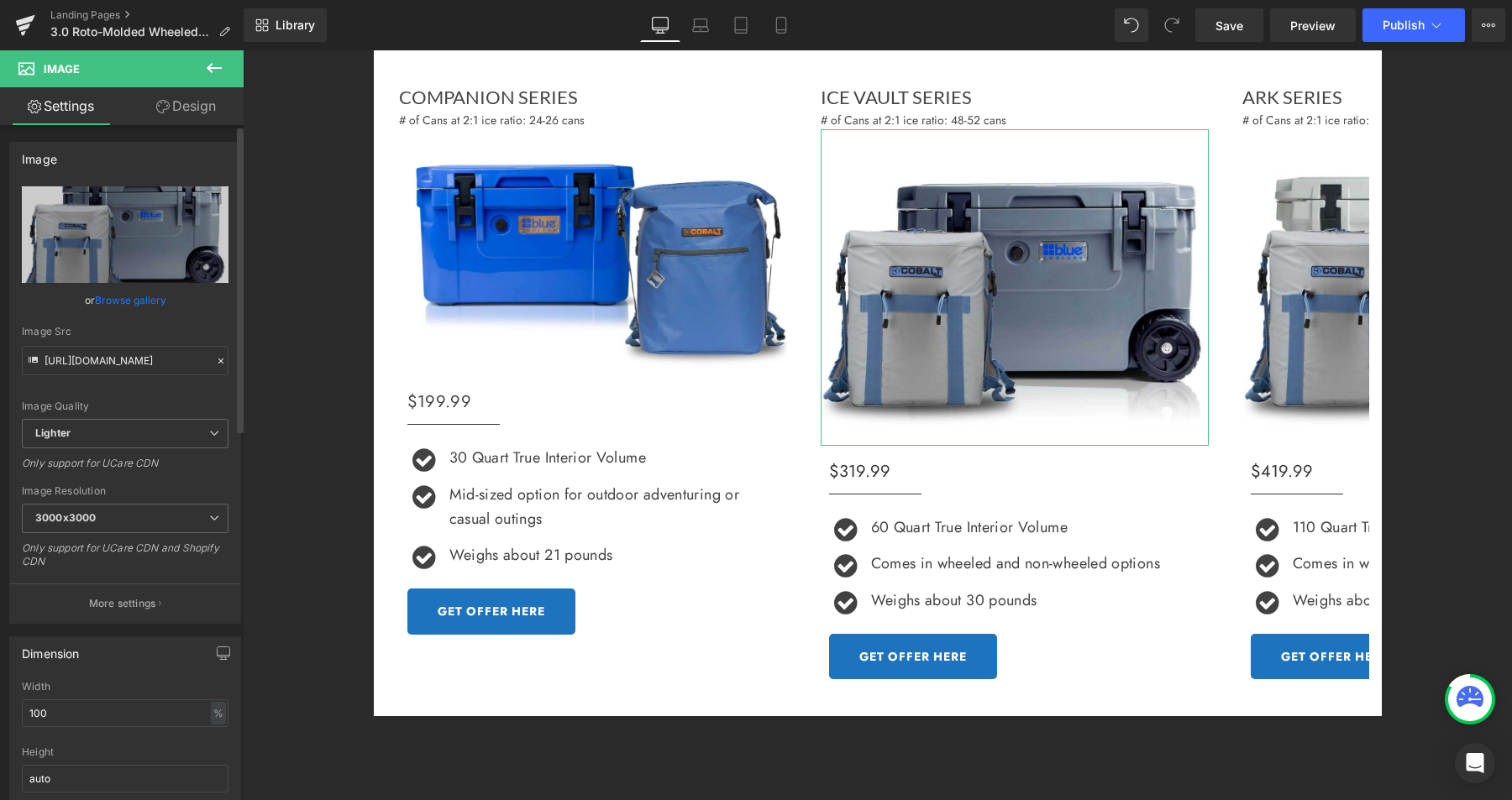
click at [131, 296] on link "Browse gallery" at bounding box center [130, 300] width 72 height 30
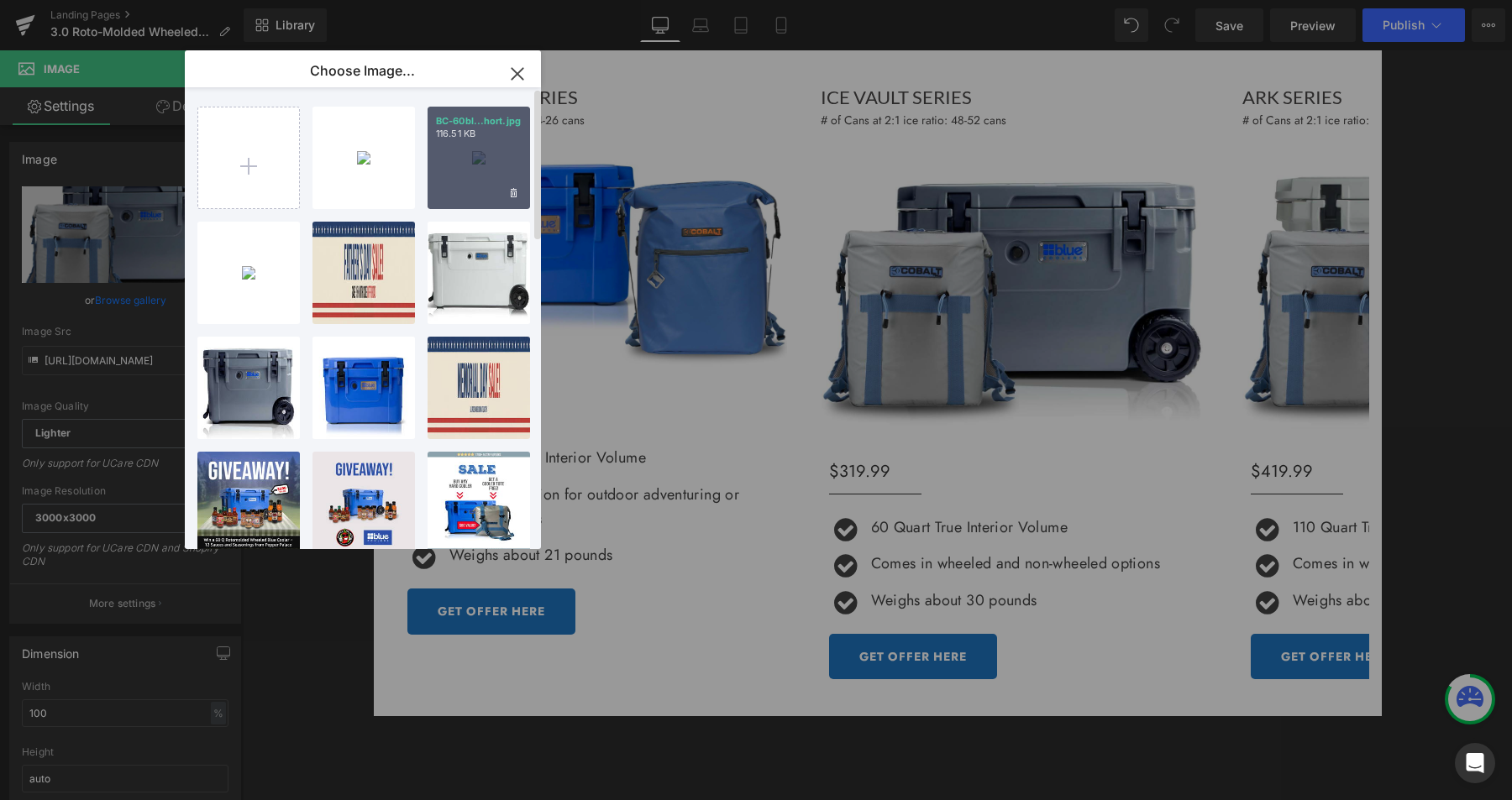
click at [472, 162] on div "BC-60bl...hort.jpg 116.51 KB" at bounding box center [479, 158] width 102 height 102
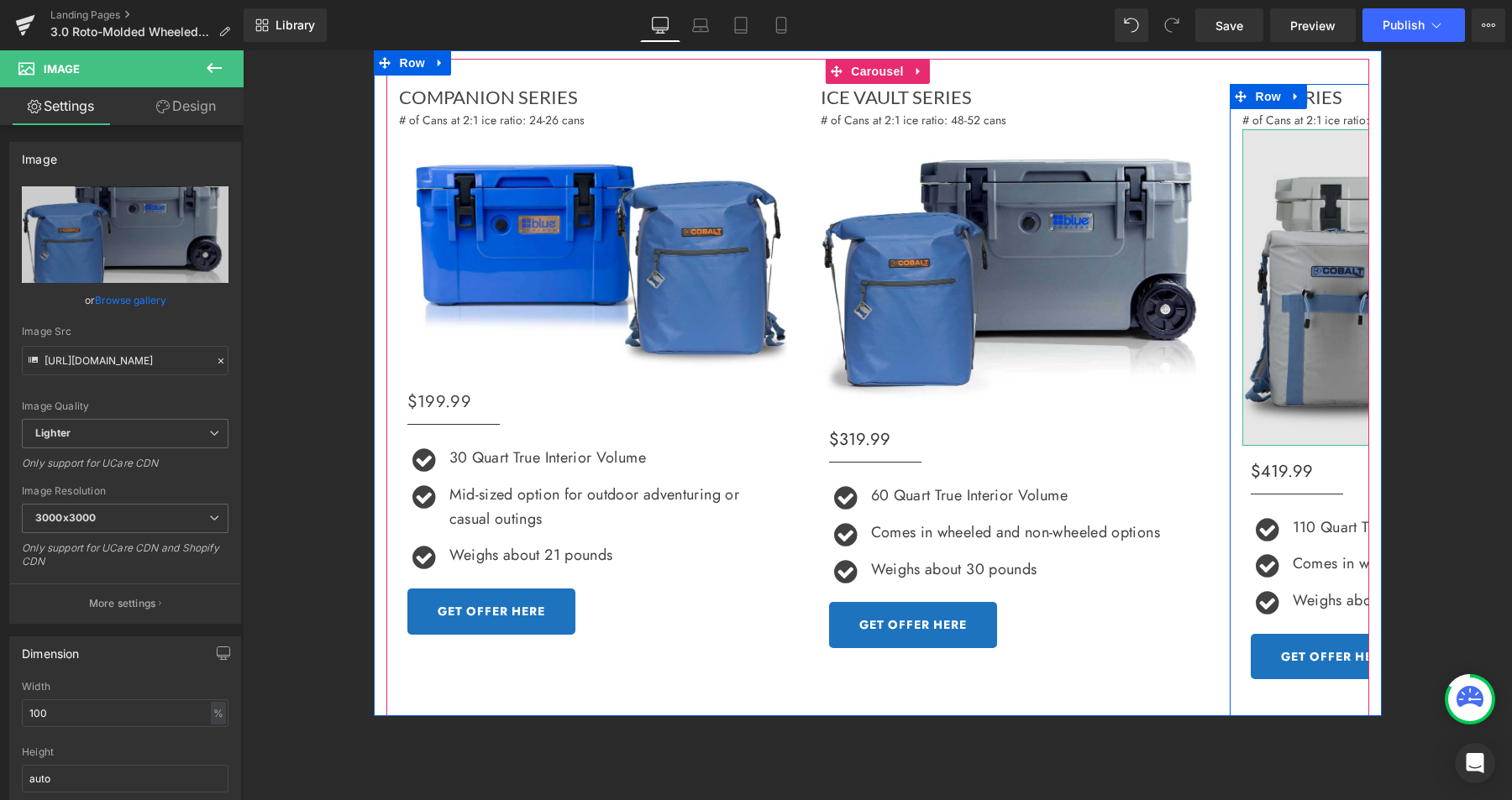
click at [1315, 285] on img at bounding box center [1437, 287] width 388 height 316
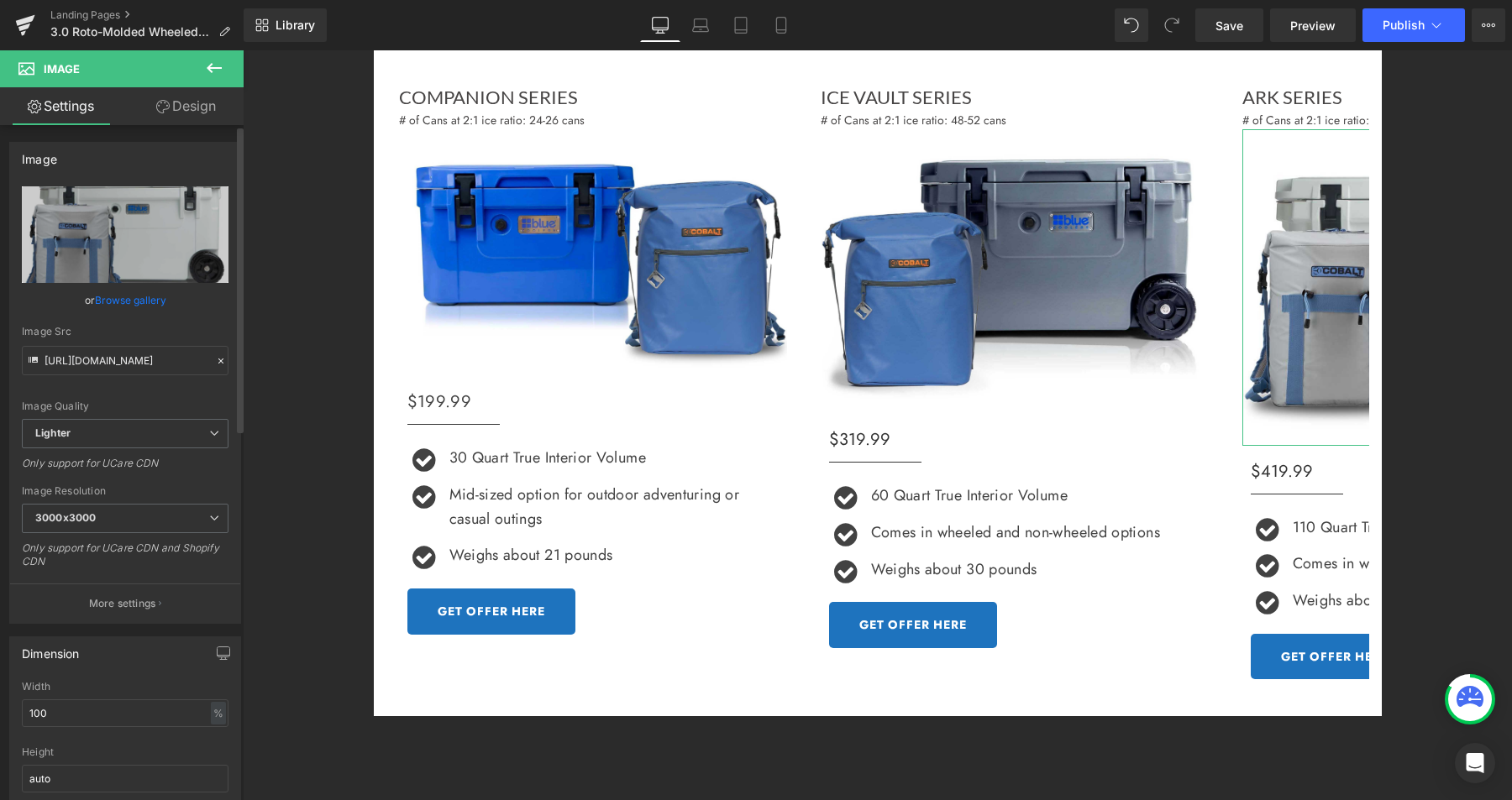
click at [125, 298] on link "Browse gallery" at bounding box center [130, 300] width 72 height 30
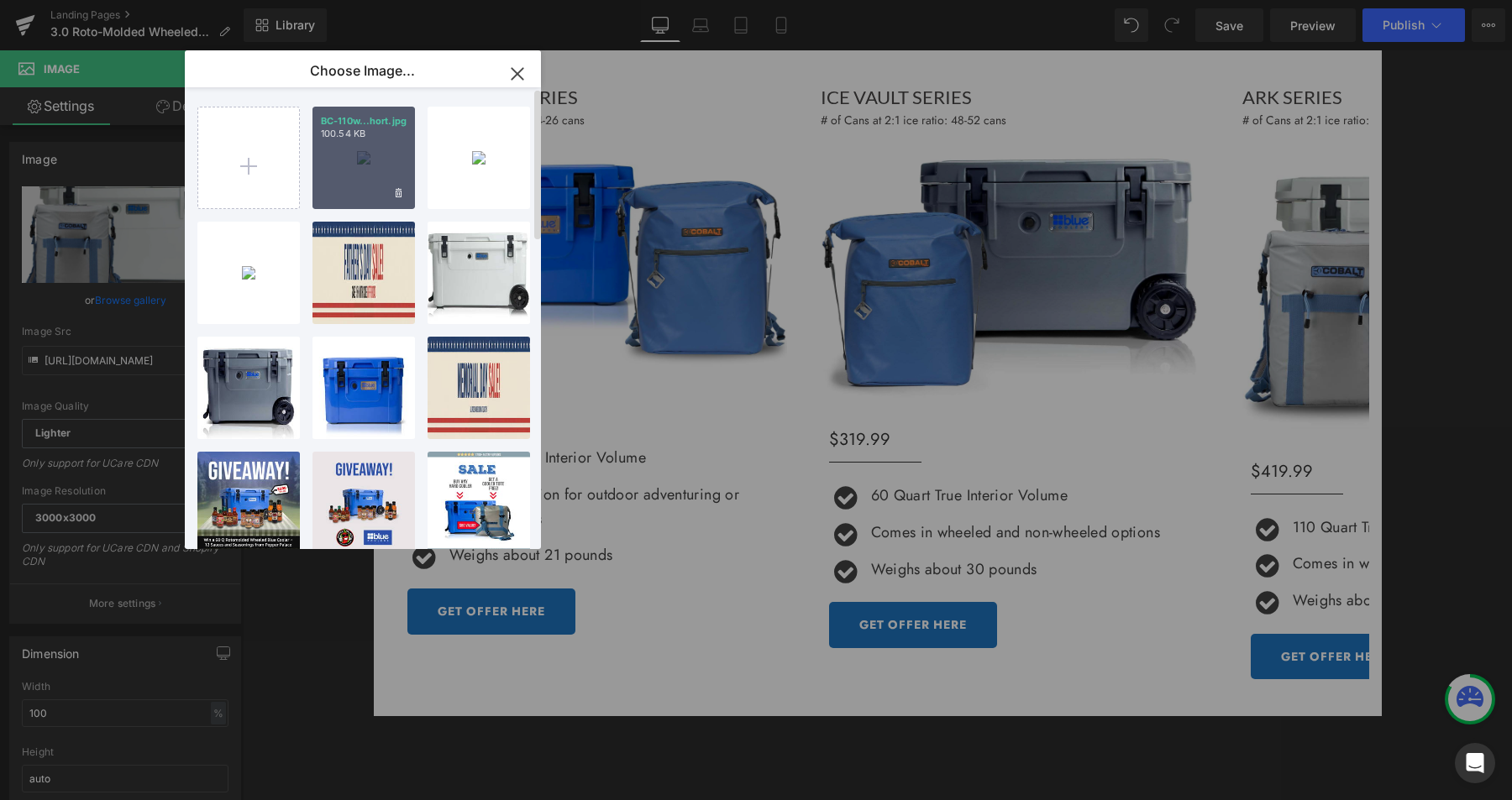
click at [351, 140] on p "100.54 KB" at bounding box center [363, 134] width 85 height 13
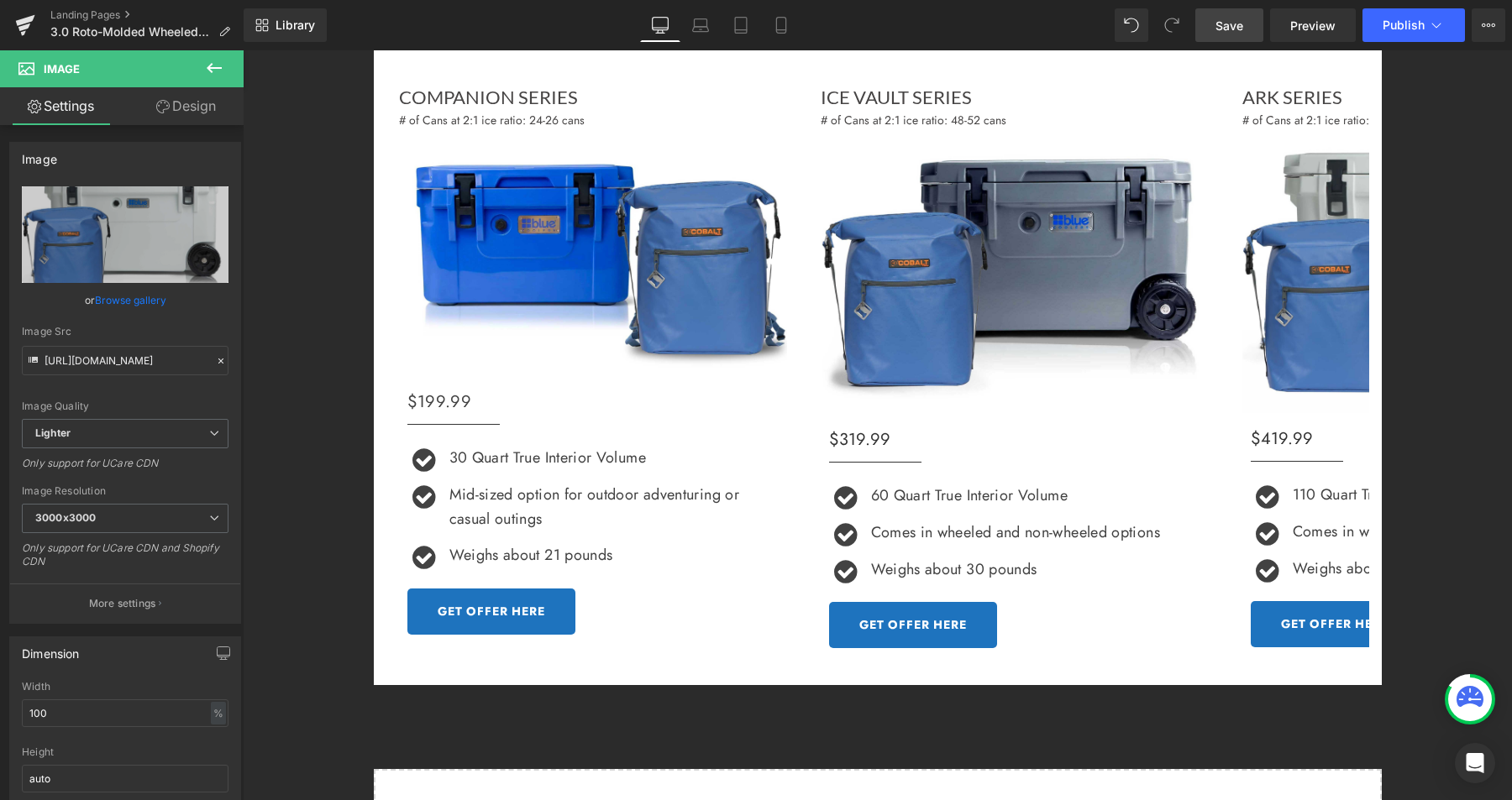
click at [1239, 30] on span "Save" at bounding box center [1229, 25] width 28 height 18
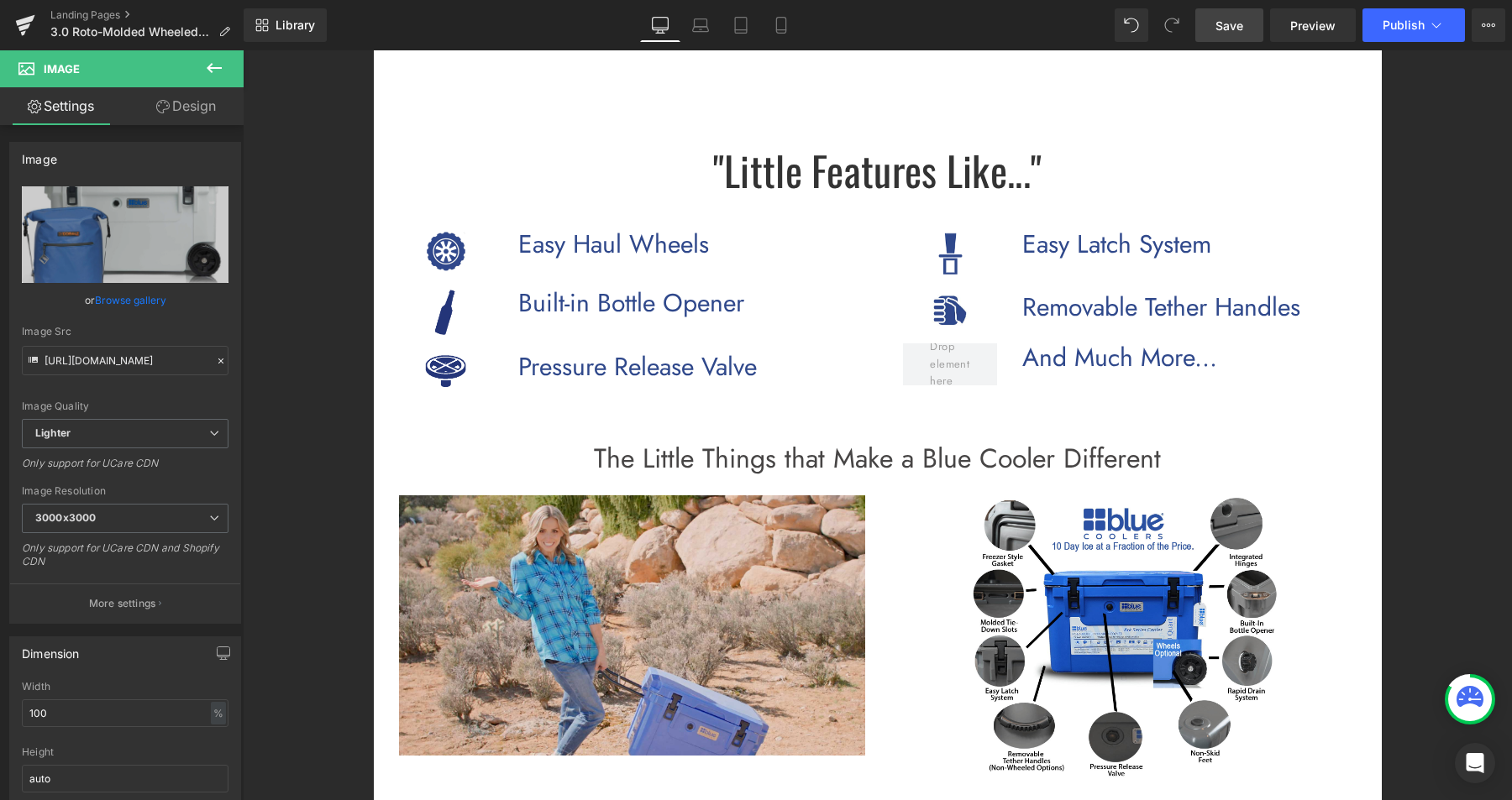
scroll to position [2170, 0]
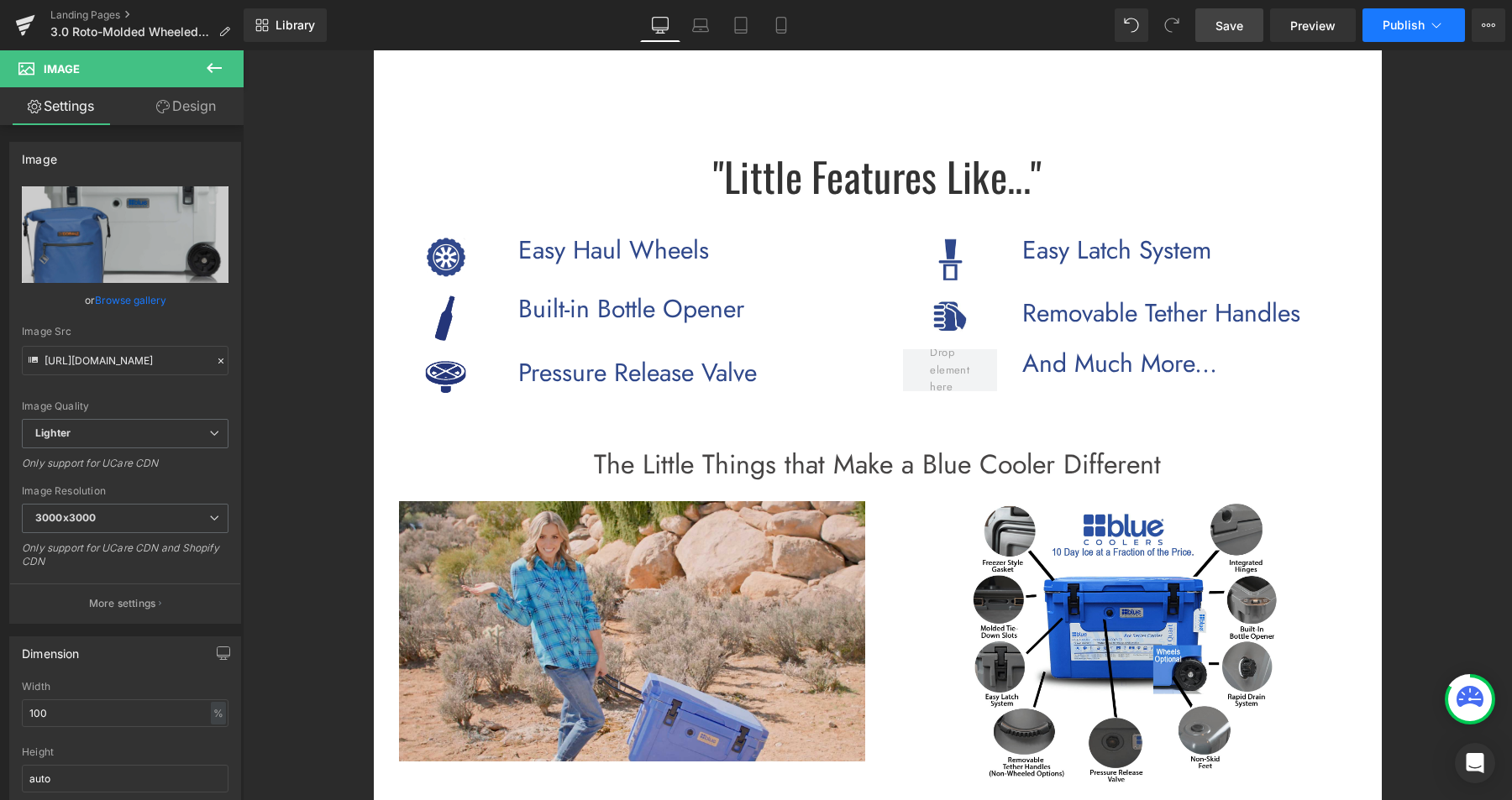
click at [1400, 21] on span "Publish" at bounding box center [1403, 25] width 42 height 13
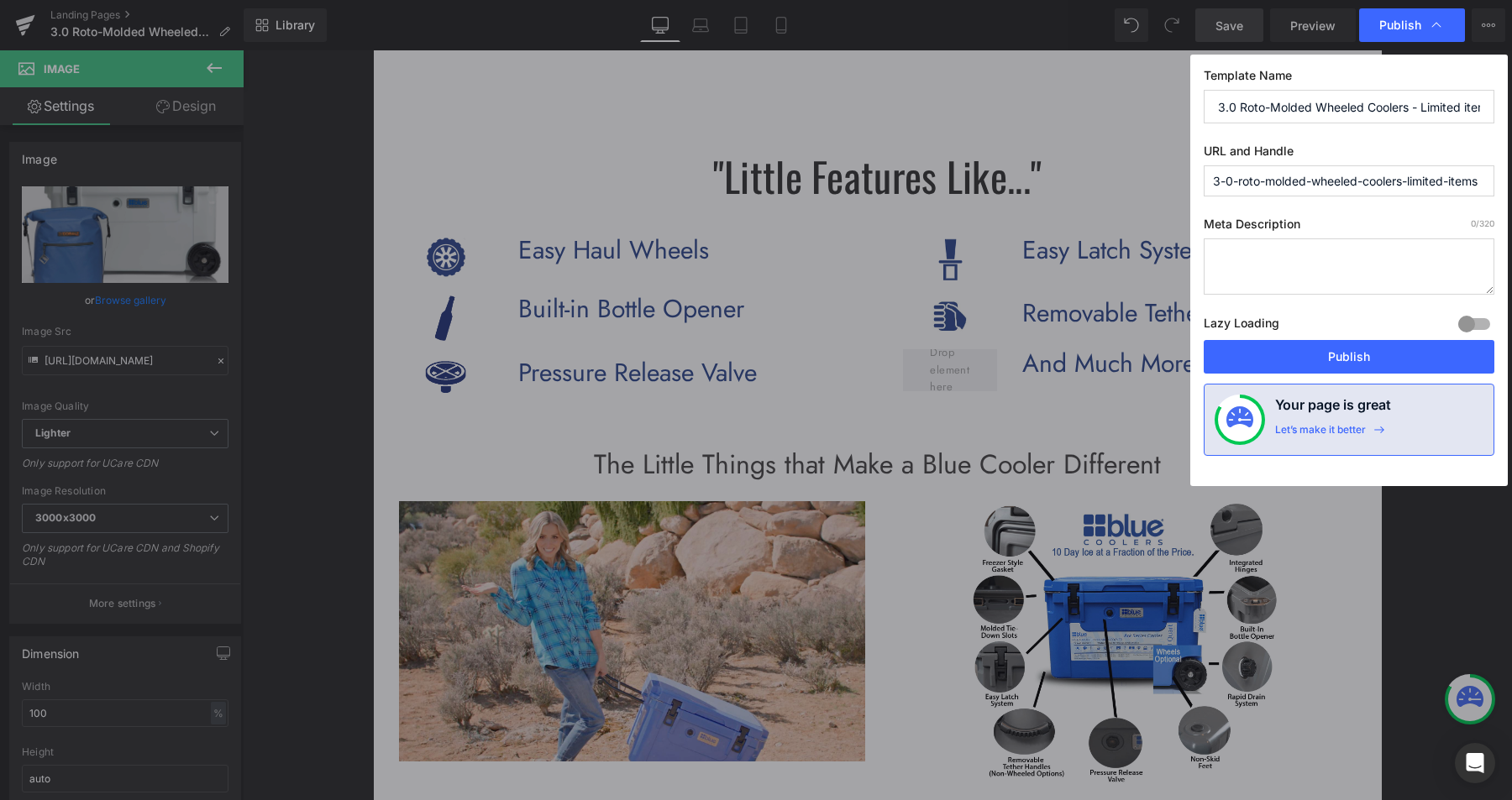
click at [1314, 106] on input "3.0 Roto-Molded Wheeled Coolers - Limited items" at bounding box center [1348, 107] width 291 height 33
drag, startPoint x: 1269, startPoint y: 107, endPoint x: 1511, endPoint y: 105, distance: 242.0
click at [1511, 105] on div "Publish Template Name 3.0 Roto-Molded Wheeled Coolers - Limited items URL and H…" at bounding box center [756, 400] width 1512 height 800
click at [1364, 111] on input "3.0 Roto-Molded Wheeled Coolers - Limited items" at bounding box center [1348, 107] width 291 height 33
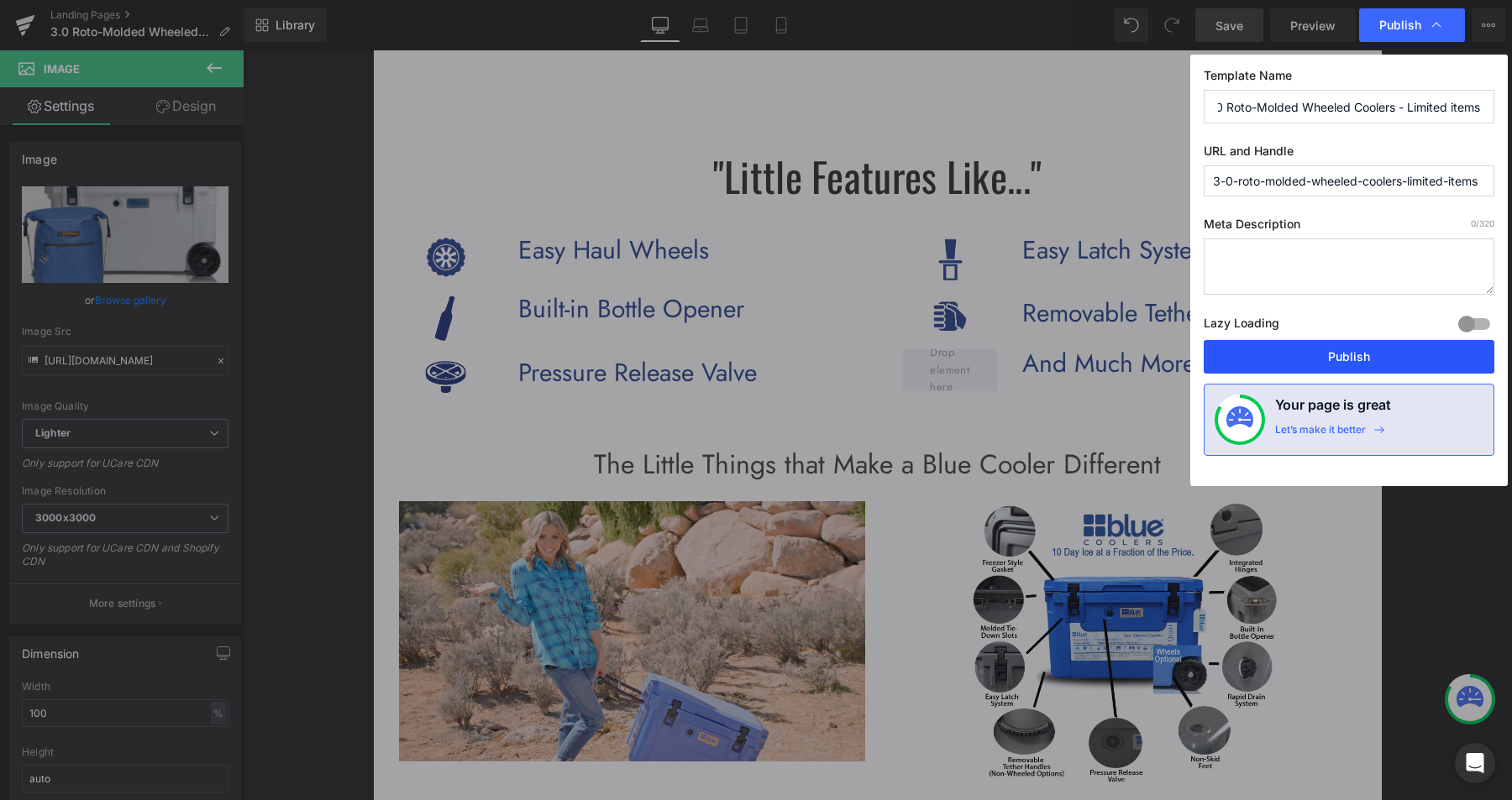
scroll to position [0, 0]
click at [1328, 353] on button "Publish" at bounding box center [1348, 357] width 291 height 33
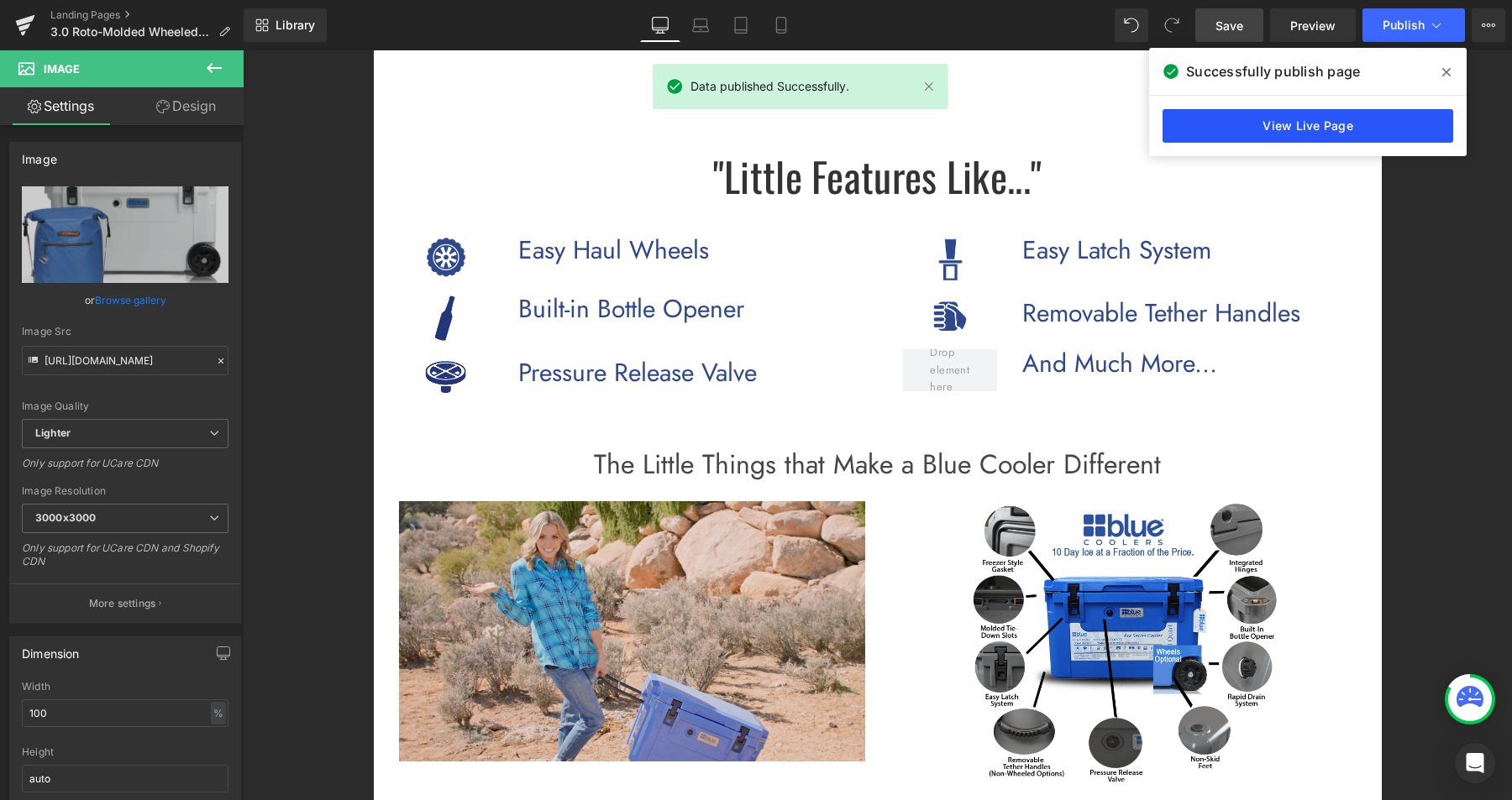
click at [1274, 125] on link "View Live Page" at bounding box center [1308, 125] width 291 height 33
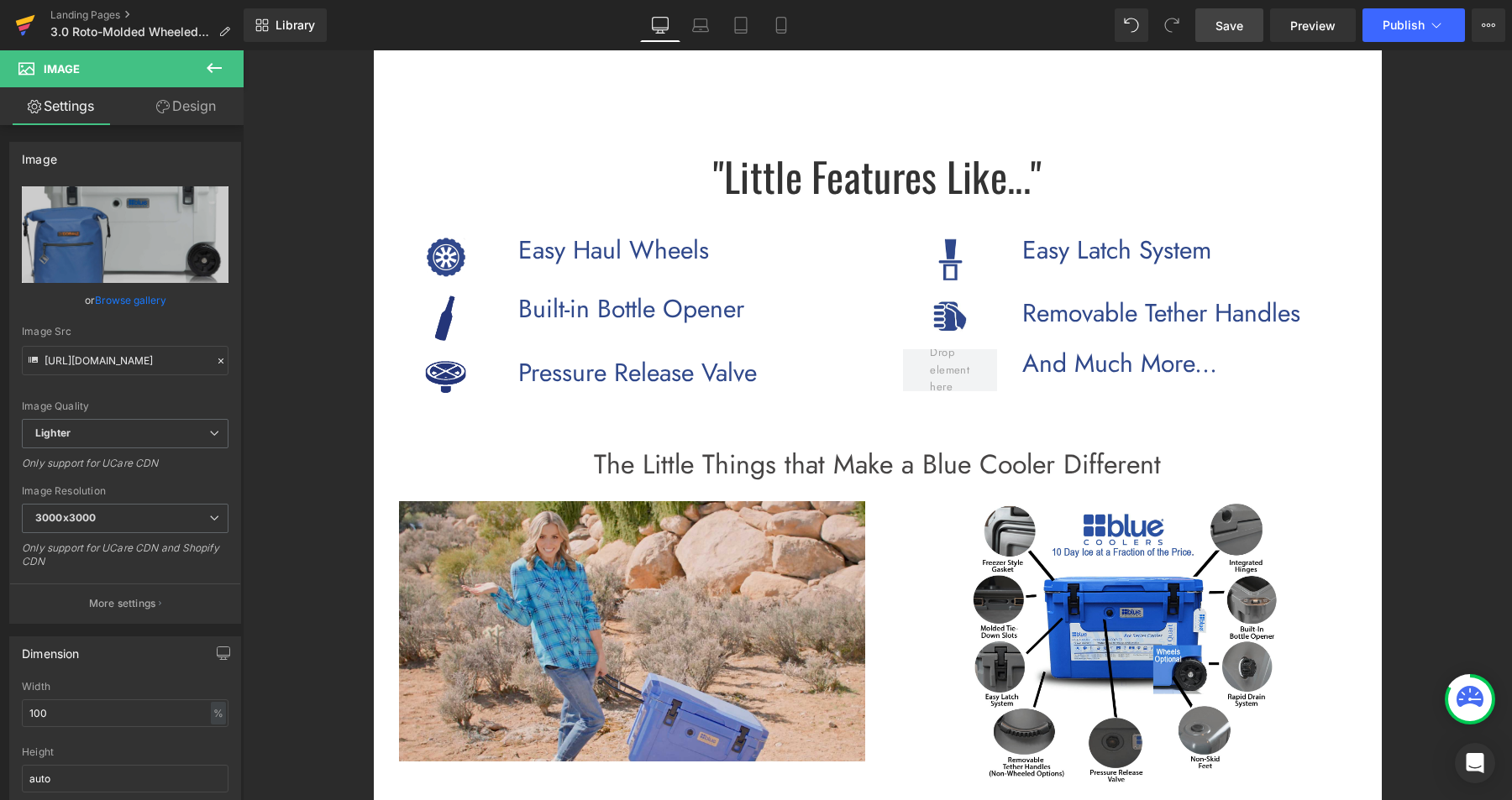
click at [36, 13] on link at bounding box center [25, 25] width 50 height 50
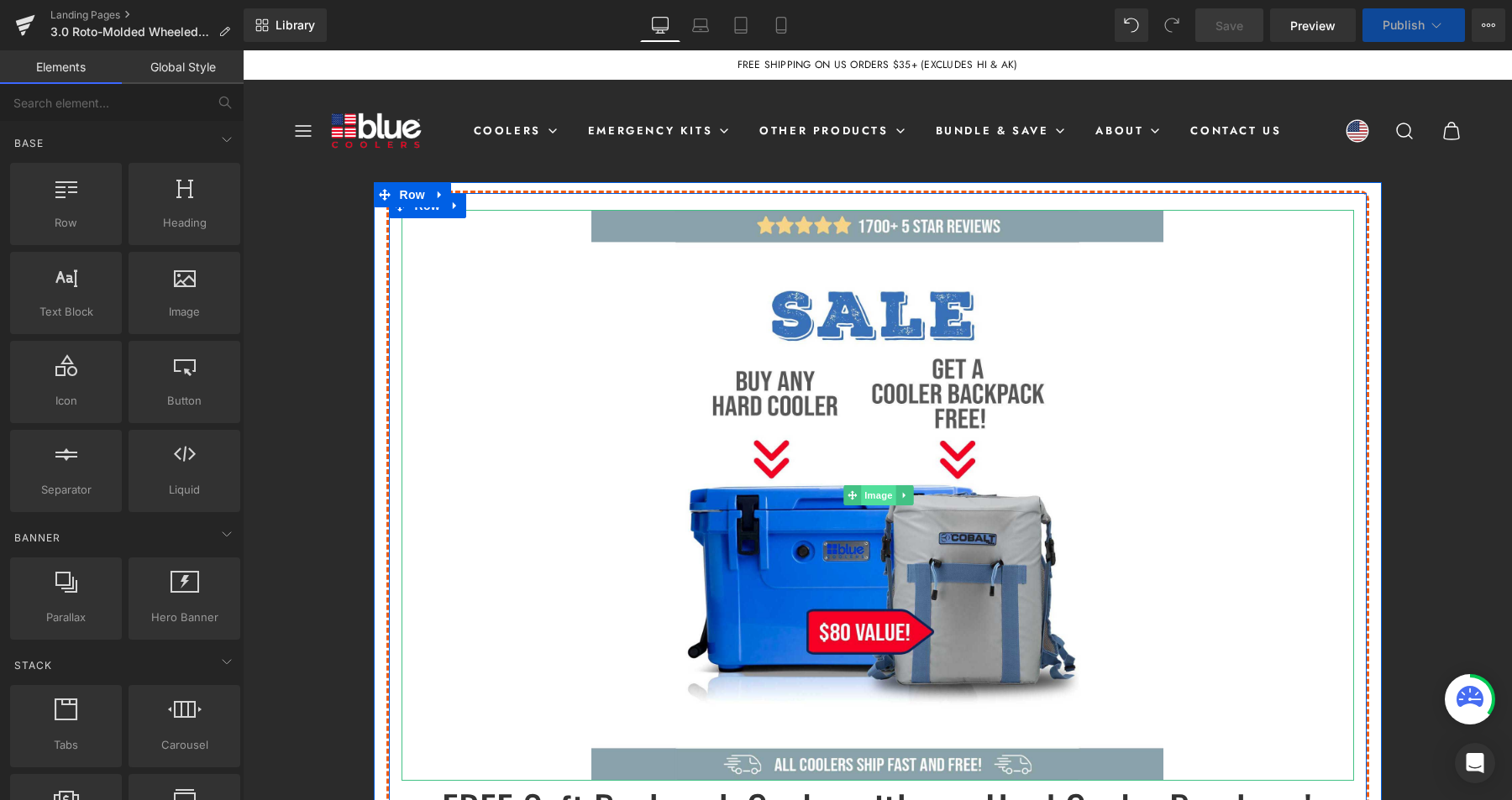
click at [861, 493] on span "Image" at bounding box center [878, 495] width 35 height 20
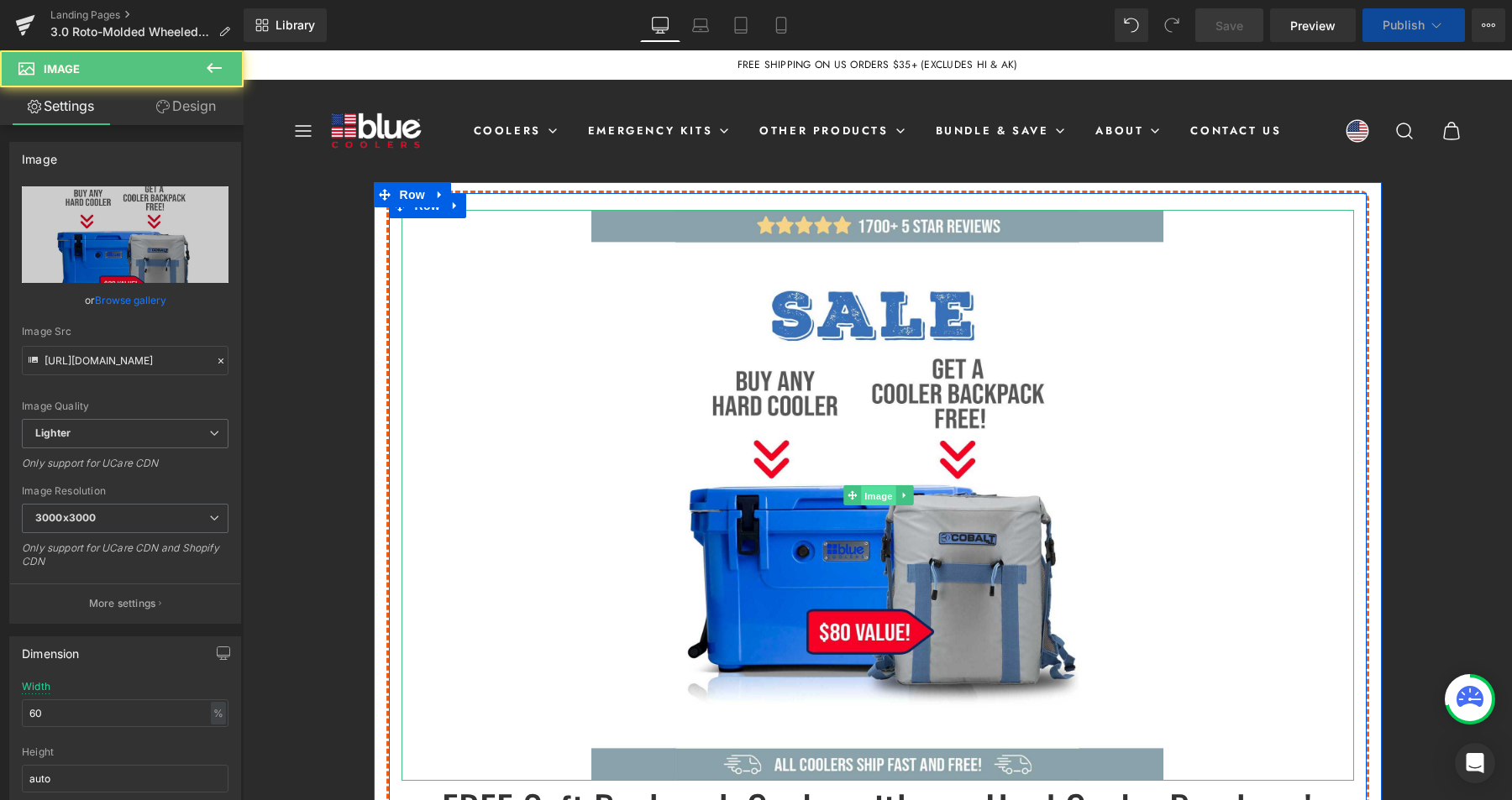
click at [856, 493] on div "Image" at bounding box center [877, 495] width 953 height 571
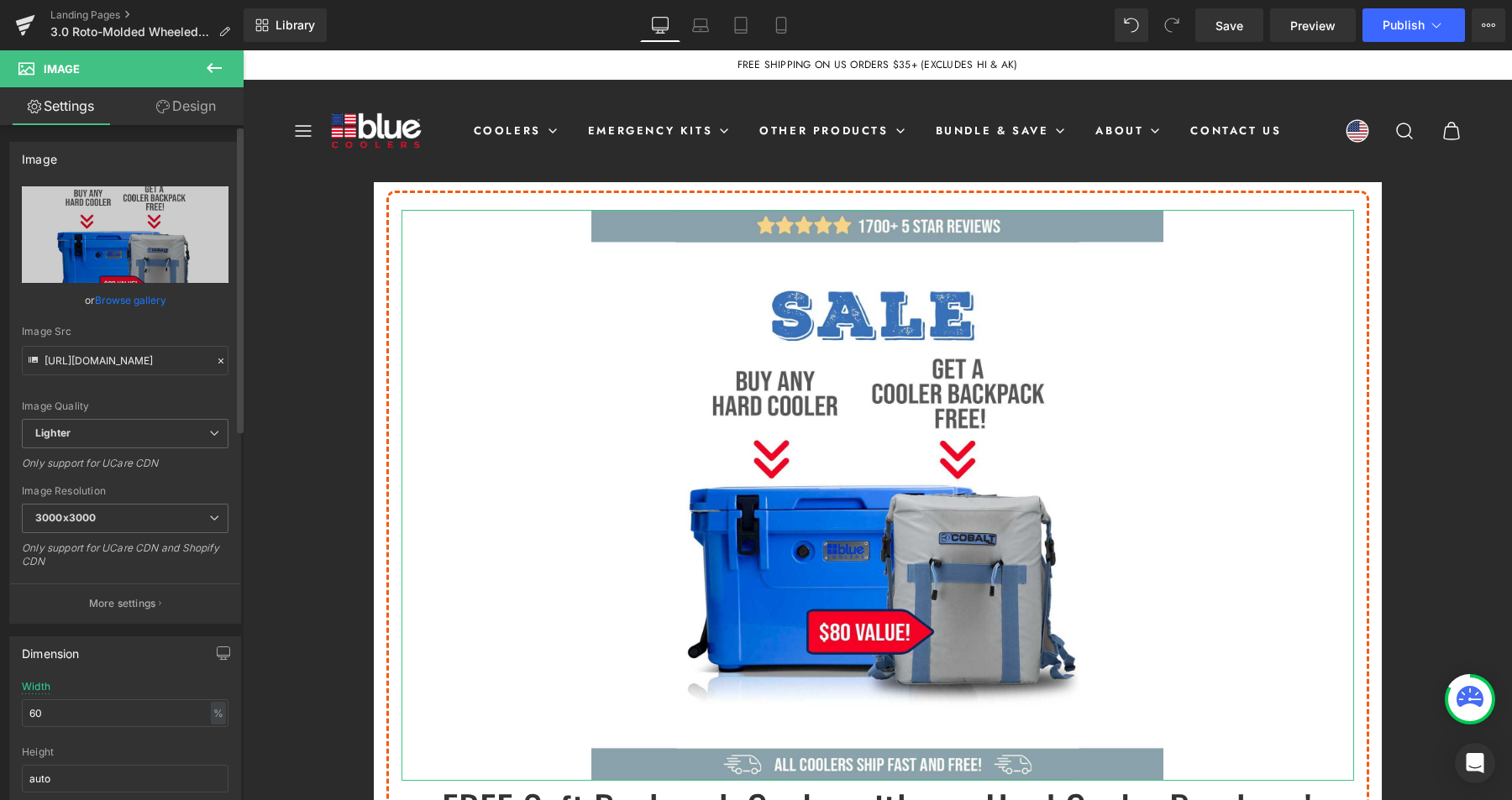
click at [140, 303] on link "Browse gallery" at bounding box center [130, 300] width 72 height 30
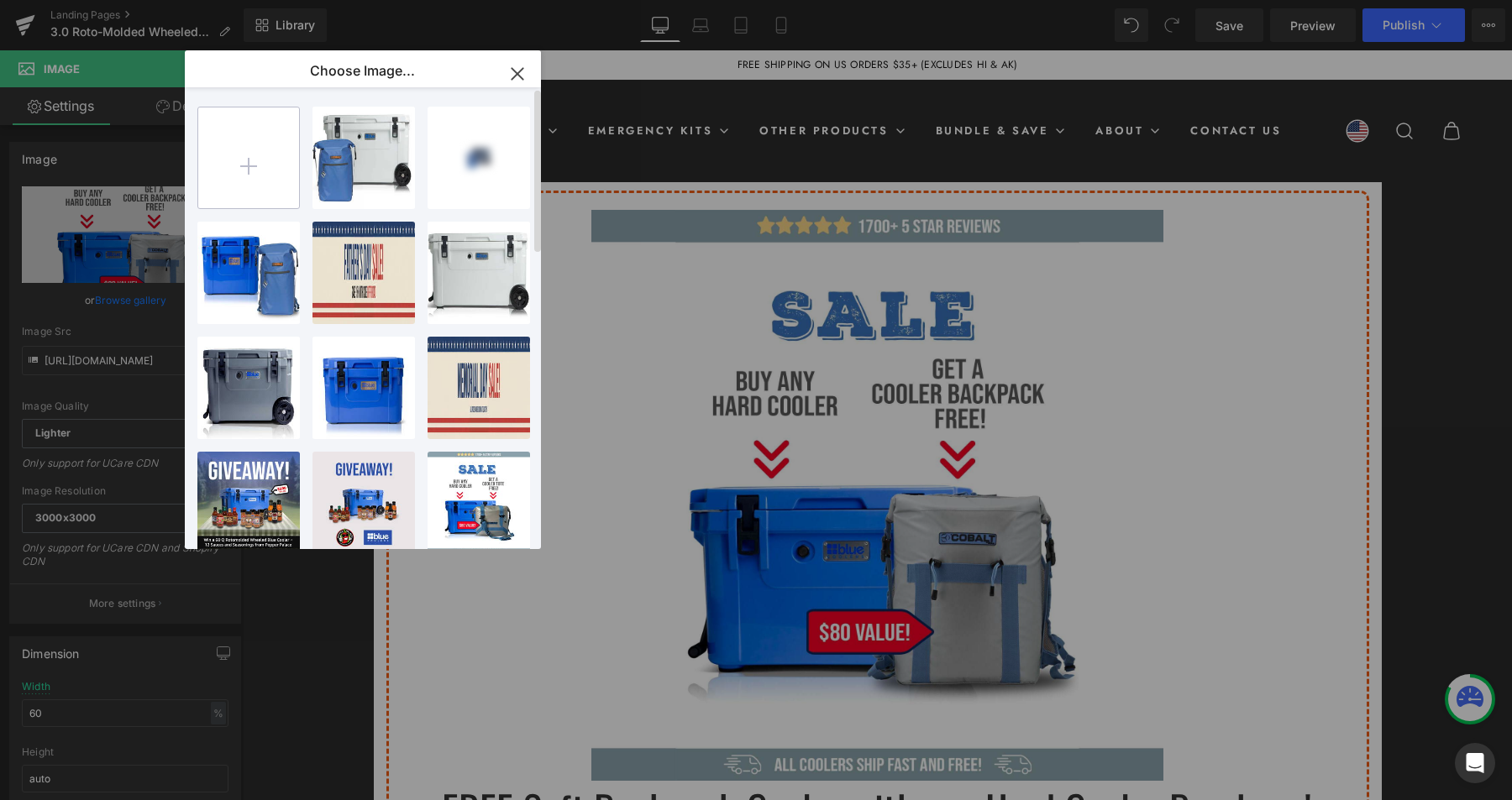
click at [270, 171] on input "file" at bounding box center [248, 158] width 100 height 100
type input "C:\fakepath\BC-totebundleblue.jpg"
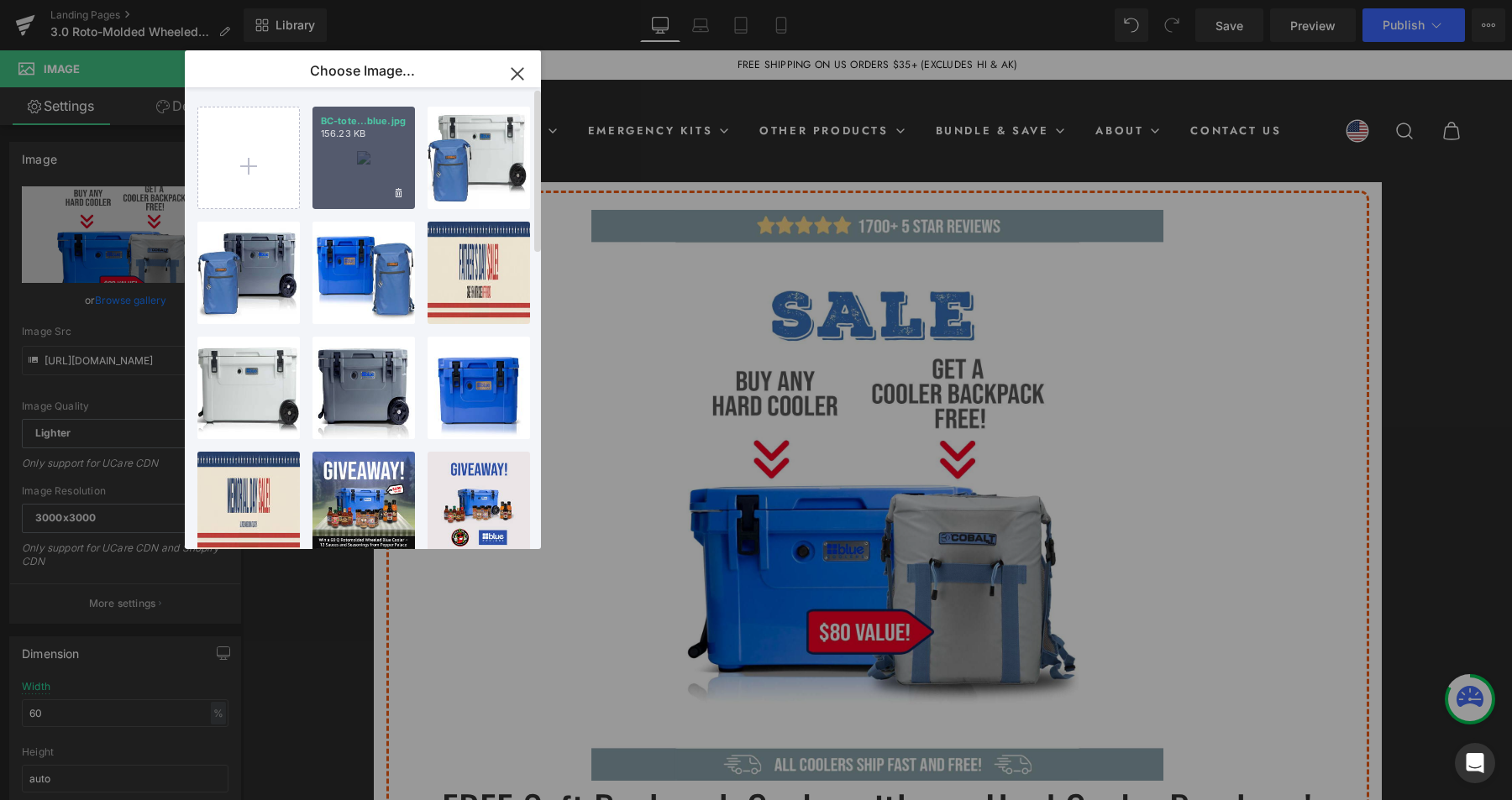
click at [379, 158] on div "BC-tote...blue.jpg 156.23 KB" at bounding box center [363, 158] width 102 height 102
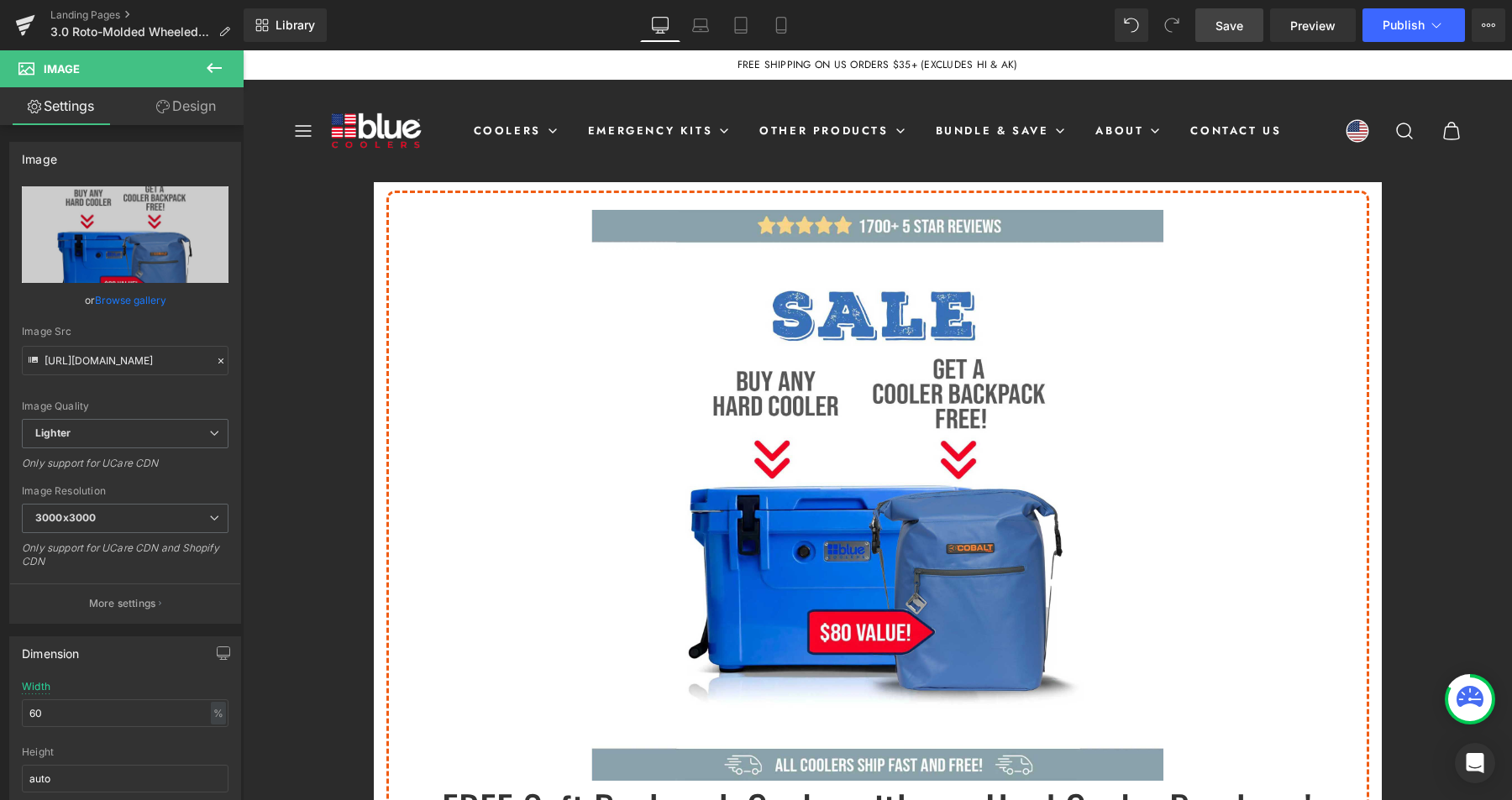
click at [1222, 24] on span "Save" at bounding box center [1229, 25] width 28 height 18
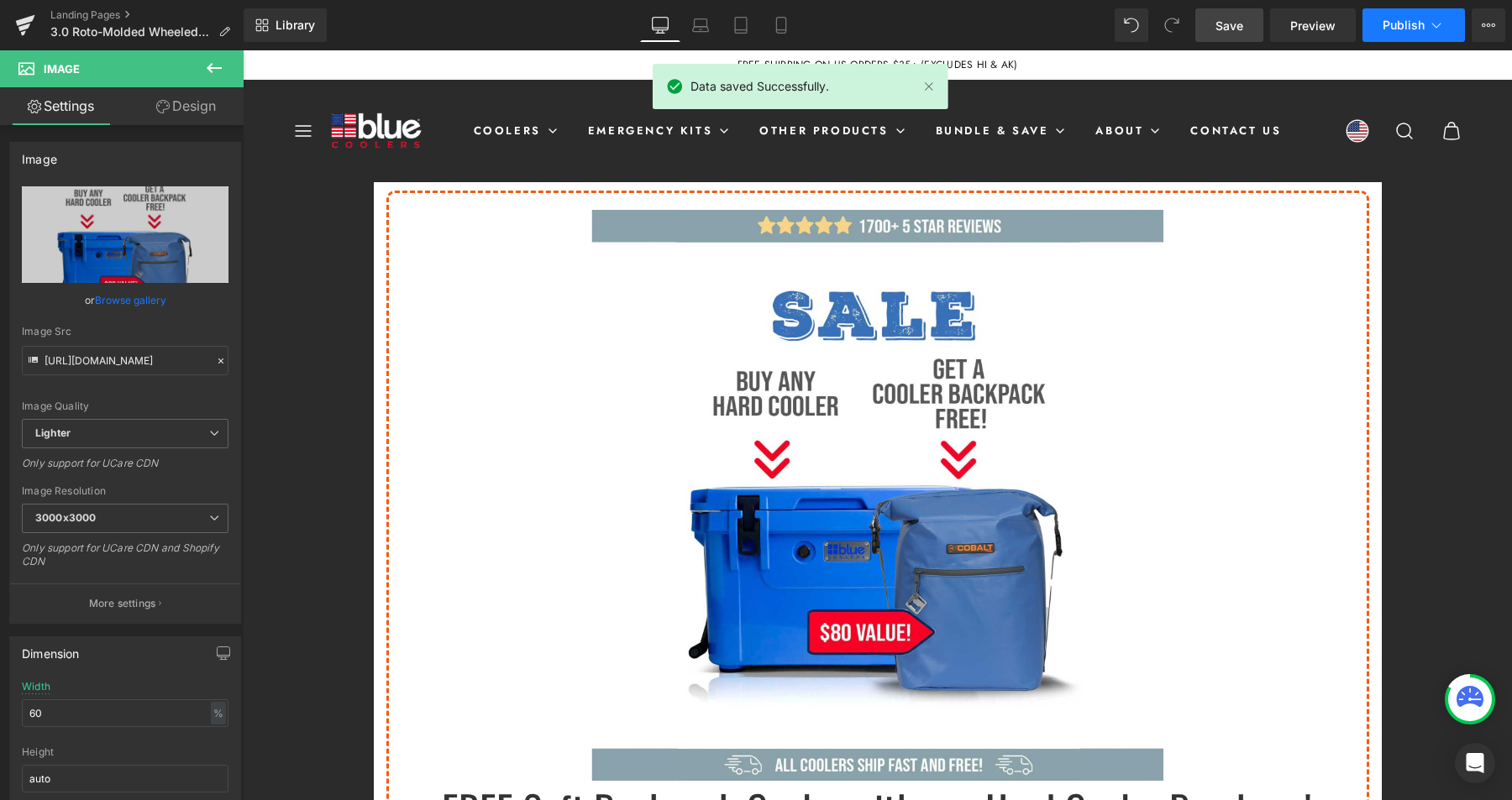
click at [1392, 34] on button "Publish" at bounding box center [1413, 25] width 102 height 33
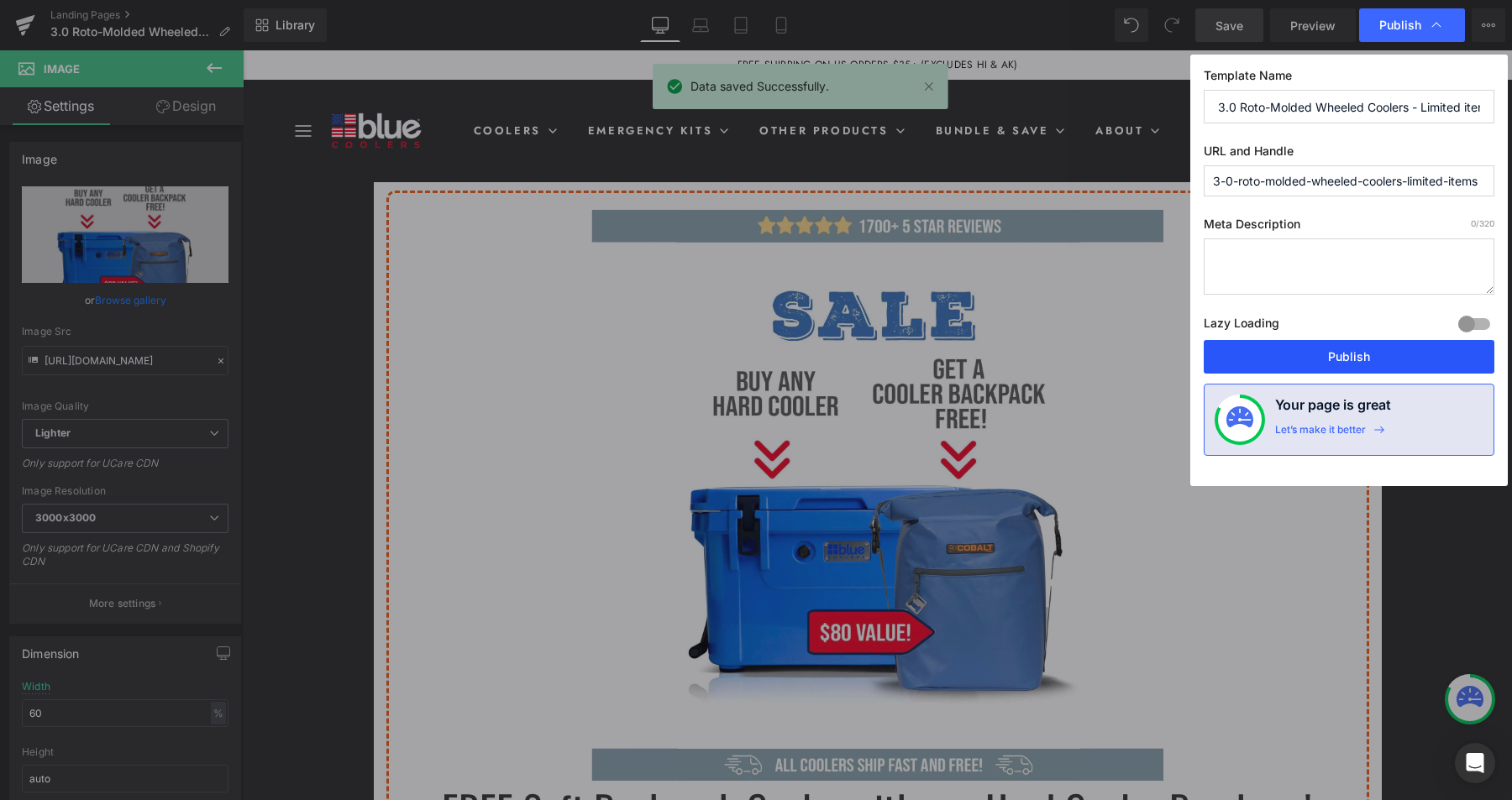
click at [1315, 351] on button "Publish" at bounding box center [1348, 357] width 291 height 33
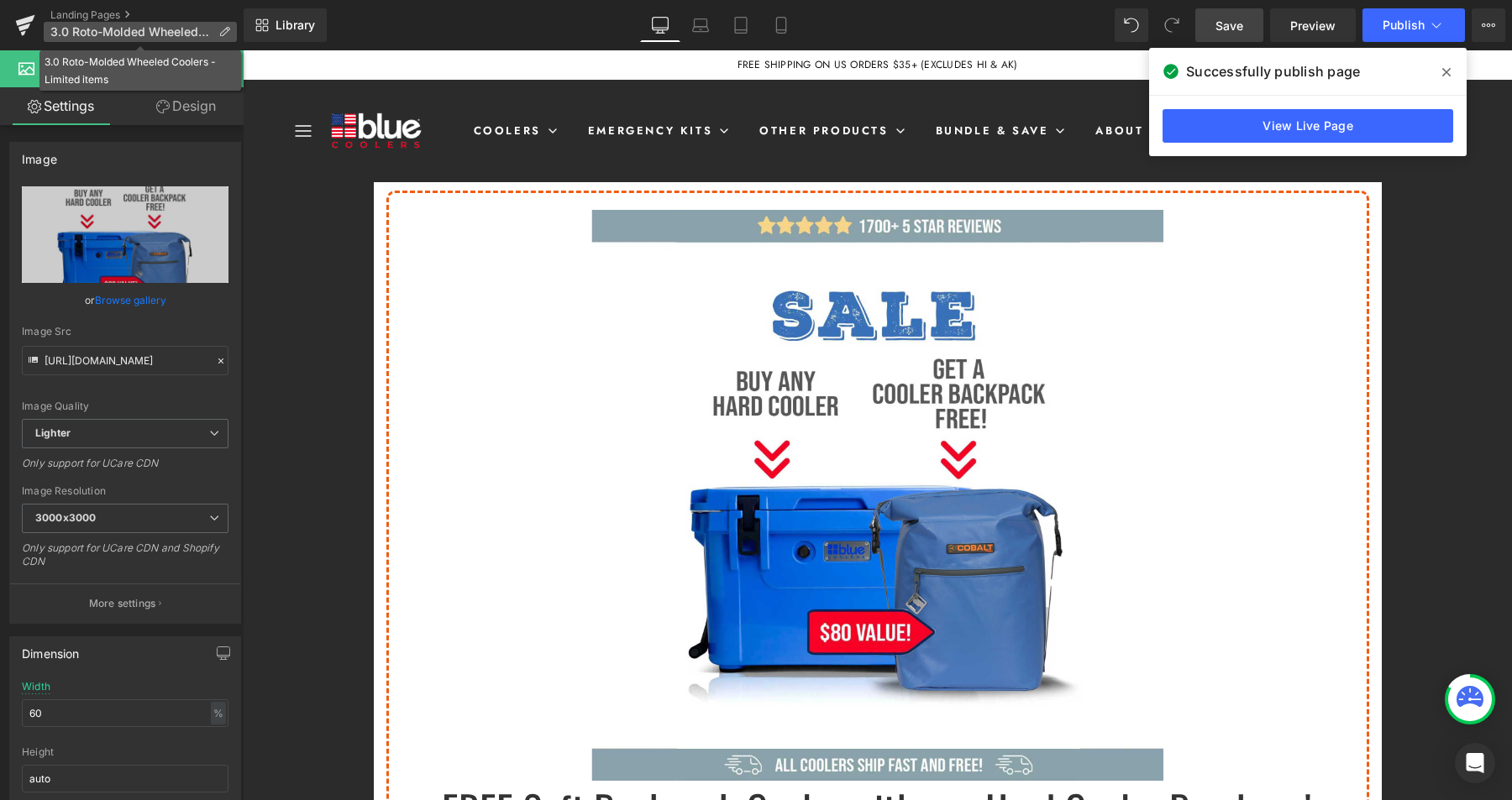
click at [77, 22] on p "3.0 Roto-Molded Wheeled Coolers - Limited items" at bounding box center [140, 32] width 193 height 20
click at [18, 20] on icon at bounding box center [25, 25] width 20 height 42
